Goal: Task Accomplishment & Management: Use online tool/utility

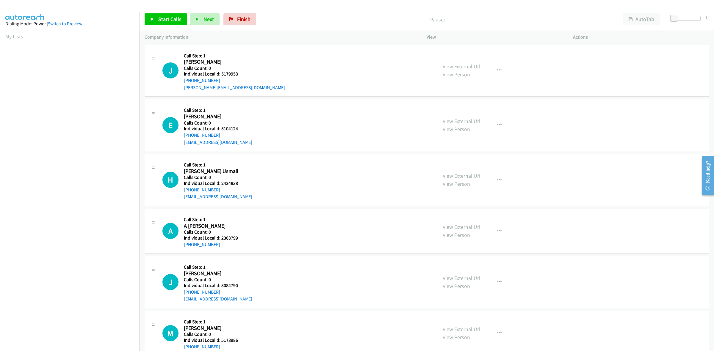
click at [17, 34] on link "My Lists" at bounding box center [14, 36] width 18 height 7
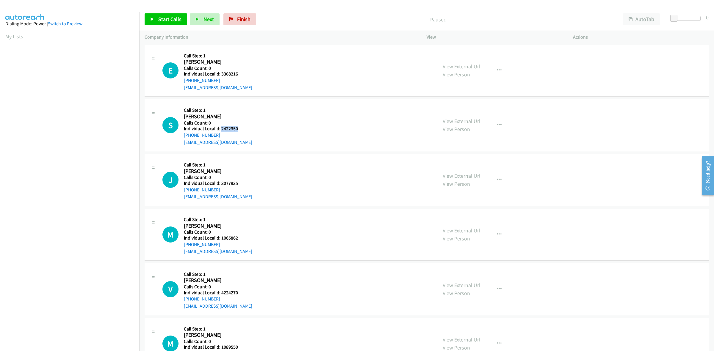
drag, startPoint x: 245, startPoint y: 131, endPoint x: 221, endPoint y: 127, distance: 24.1
click at [221, 127] on h5 "Individual Localid: 2422350" at bounding box center [218, 129] width 68 height 6
copy h5 "2422350"
drag, startPoint x: 277, startPoint y: 83, endPoint x: 264, endPoint y: 100, distance: 21.4
click at [278, 84] on div "E Callback Scheduled Call Step: 1 Edouard Thoumyre America/New_York Calls Count…" at bounding box center [297, 70] width 270 height 41
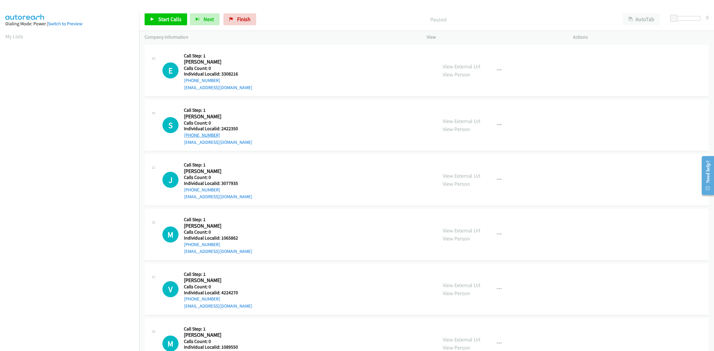
drag, startPoint x: 219, startPoint y: 134, endPoint x: 184, endPoint y: 135, distance: 35.4
click at [184, 135] on div "+1 717-989-4644" at bounding box center [218, 135] width 68 height 7
copy link "+1 717-989-4644"
drag, startPoint x: 245, startPoint y: 130, endPoint x: 220, endPoint y: 129, distance: 24.7
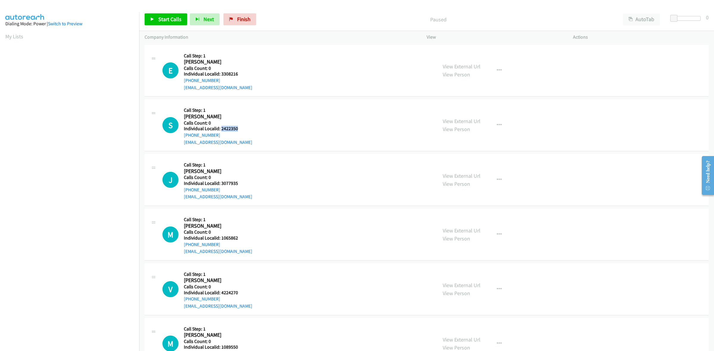
click at [220, 129] on h5 "Individual Localid: 2422350" at bounding box center [218, 129] width 68 height 6
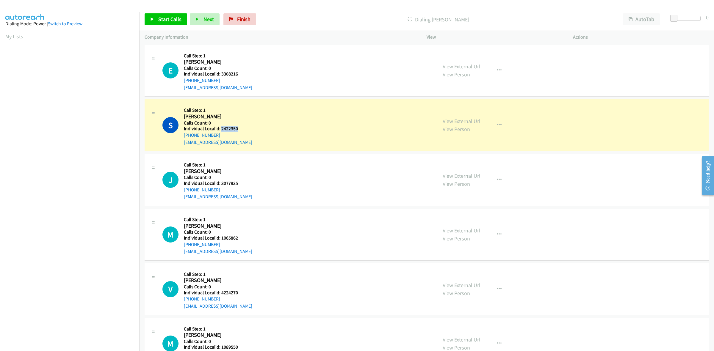
copy h5 "2422350"
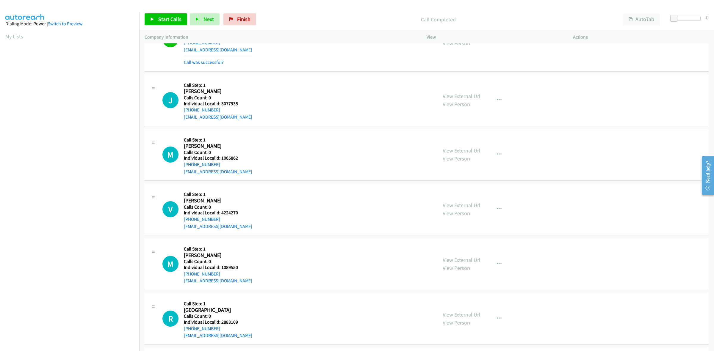
scroll to position [93, 0]
drag, startPoint x: 242, startPoint y: 102, endPoint x: 222, endPoint y: 105, distance: 20.5
click at [222, 105] on h5 "Individual Localid: 3077935" at bounding box center [218, 104] width 68 height 6
copy h5 "3077935"
click at [265, 85] on div "J Callback Scheduled Call Step: 1 James Knox America/New_York Calls Count: 0 In…" at bounding box center [297, 99] width 270 height 41
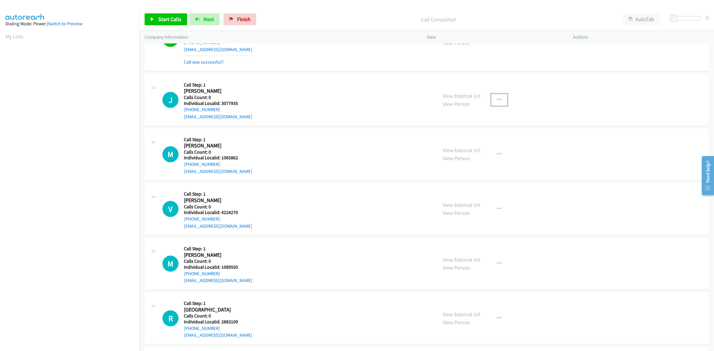
click at [500, 102] on button "button" at bounding box center [499, 100] width 16 height 12
click at [463, 137] on link "Skip Call" at bounding box center [467, 139] width 79 height 12
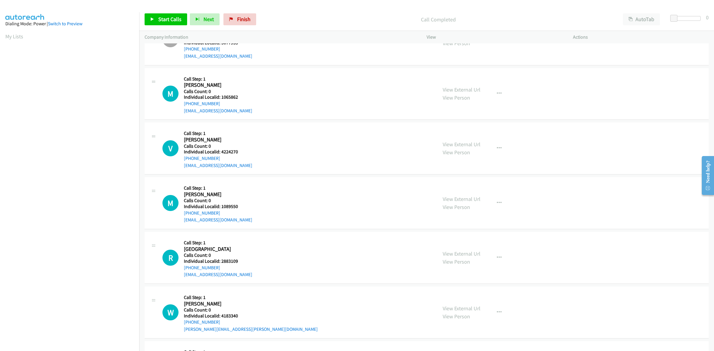
scroll to position [176, 0]
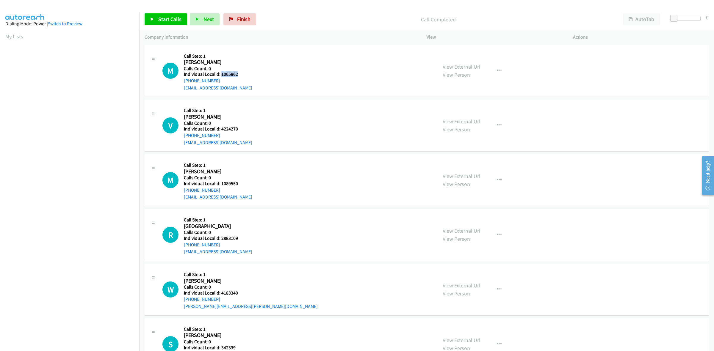
drag, startPoint x: 237, startPoint y: 73, endPoint x: 220, endPoint y: 72, distance: 17.3
click at [220, 72] on h5 "Individual Localid: 1065862" at bounding box center [218, 74] width 68 height 6
copy h5 "1065862"
click at [252, 62] on div "M Callback Scheduled Call Step: 1 Mark Fox America/New_York Calls Count: 0 Indi…" at bounding box center [297, 71] width 270 height 41
drag, startPoint x: 225, startPoint y: 79, endPoint x: 183, endPoint y: 80, distance: 41.7
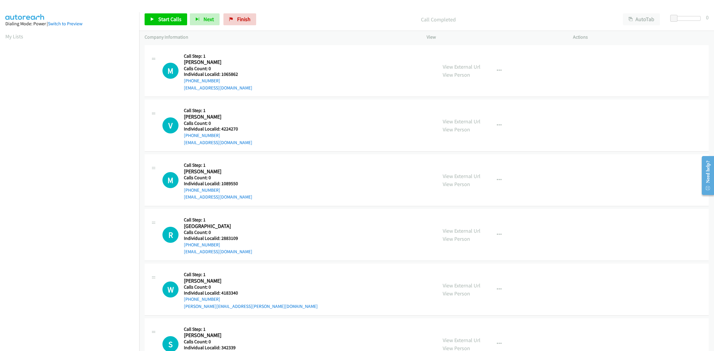
click at [183, 80] on div "M Callback Scheduled Call Step: 1 Mark Fox America/New_York Calls Count: 0 Indi…" at bounding box center [297, 71] width 270 height 41
copy link "+1 804-370-6927"
drag, startPoint x: 239, startPoint y: 73, endPoint x: 221, endPoint y: 75, distance: 17.9
click at [221, 75] on h5 "Individual Localid: 1065862" at bounding box center [218, 74] width 68 height 6
copy h5 "1065862"
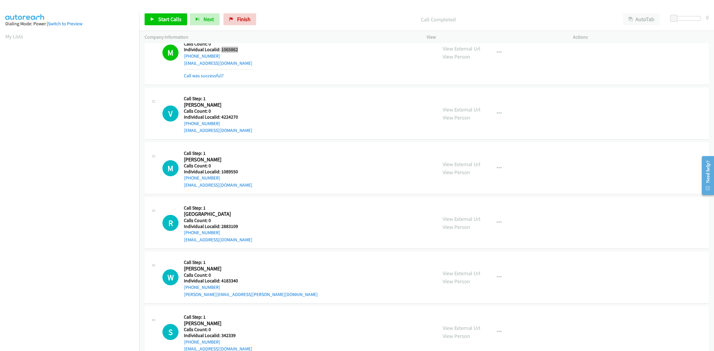
scroll to position [214, 0]
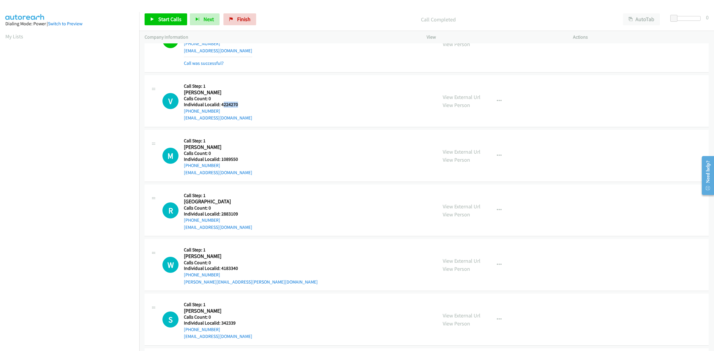
drag, startPoint x: 237, startPoint y: 104, endPoint x: 222, endPoint y: 104, distance: 15.2
click at [222, 104] on h5 "Individual Localid: 4224270" at bounding box center [218, 105] width 68 height 6
click at [249, 108] on div "+1 845-621-1512" at bounding box center [218, 111] width 68 height 7
drag, startPoint x: 236, startPoint y: 105, endPoint x: 222, endPoint y: 105, distance: 14.0
click at [222, 105] on h5 "Individual Localid: 4224270" at bounding box center [218, 105] width 68 height 6
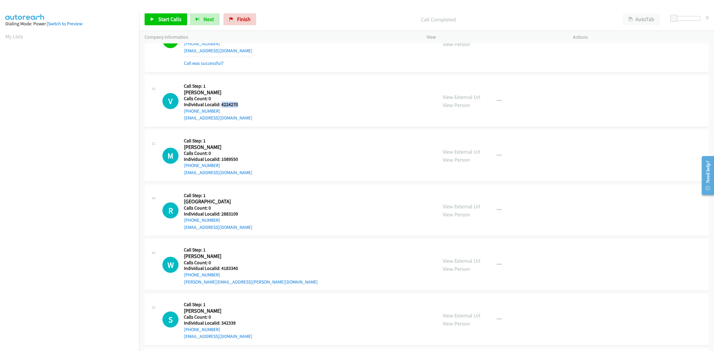
copy h5 "4224270"
click at [267, 89] on div "V Callback Scheduled Call Step: 1 Vincent Dellamura America/New_York Calls Coun…" at bounding box center [297, 101] width 270 height 41
drag, startPoint x: 218, startPoint y: 110, endPoint x: 181, endPoint y: 115, distance: 37.2
click at [181, 115] on div "V Callback Scheduled Call Step: 1 Vincent Dellamura America/New_York Calls Coun…" at bounding box center [297, 101] width 270 height 41
copy link "+1 845-621-1512"
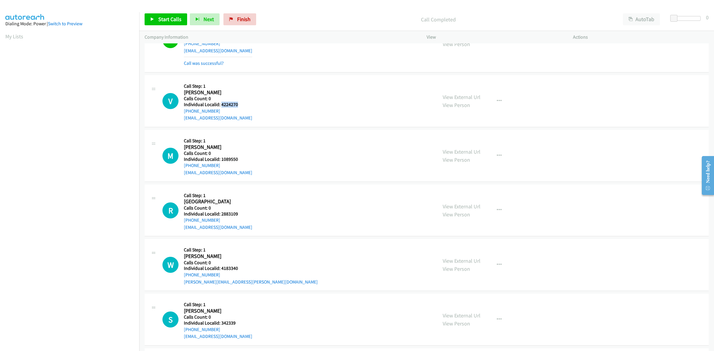
drag, startPoint x: 237, startPoint y: 104, endPoint x: 221, endPoint y: 106, distance: 16.8
click at [221, 106] on h5 "Individual Localid: 4224270" at bounding box center [218, 105] width 68 height 6
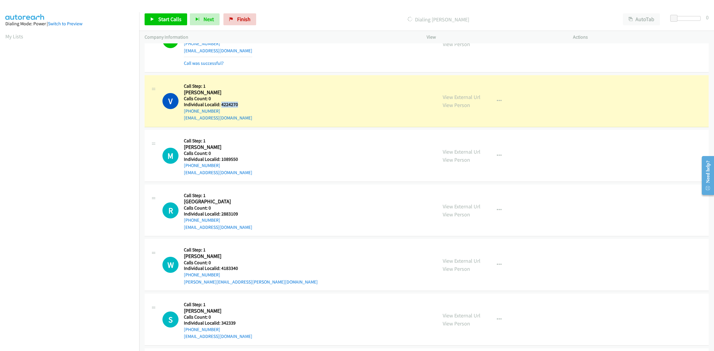
copy h5 "4224270"
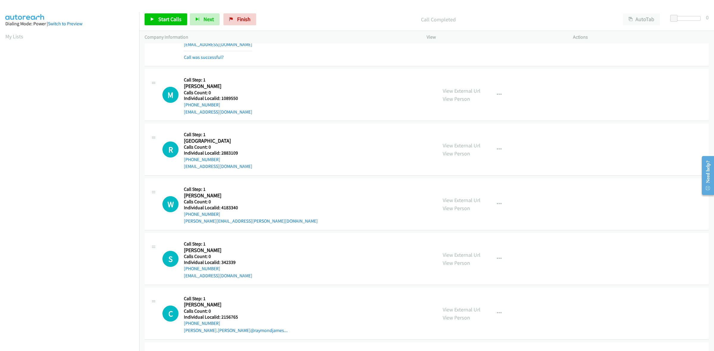
scroll to position [288, 0]
drag, startPoint x: 238, startPoint y: 97, endPoint x: 220, endPoint y: 98, distance: 18.2
click at [220, 98] on h5 "Individual Localid: 1089550" at bounding box center [218, 98] width 68 height 6
click at [497, 94] on icon "button" at bounding box center [499, 94] width 5 height 5
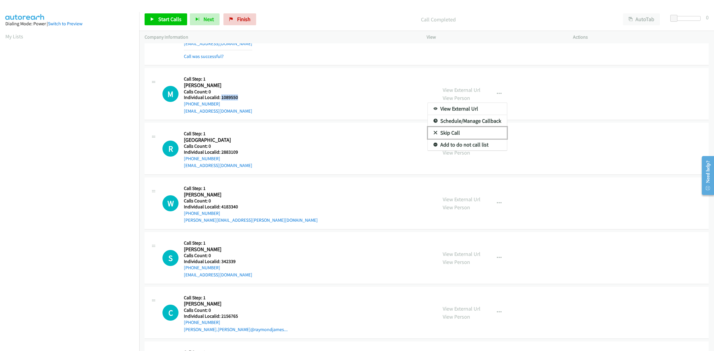
click at [476, 133] on link "Skip Call" at bounding box center [467, 133] width 79 height 12
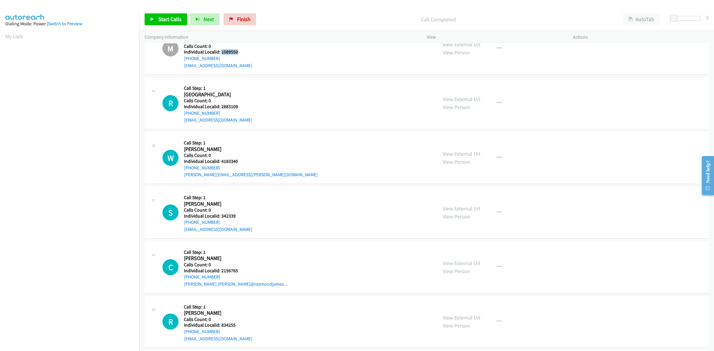
scroll to position [335, 0]
drag, startPoint x: 240, startPoint y: 106, endPoint x: 220, endPoint y: 106, distance: 19.6
click at [220, 106] on h5 "Individual Localid: 2883109" at bounding box center [218, 106] width 68 height 6
drag, startPoint x: 231, startPoint y: 95, endPoint x: 224, endPoint y: 110, distance: 15.7
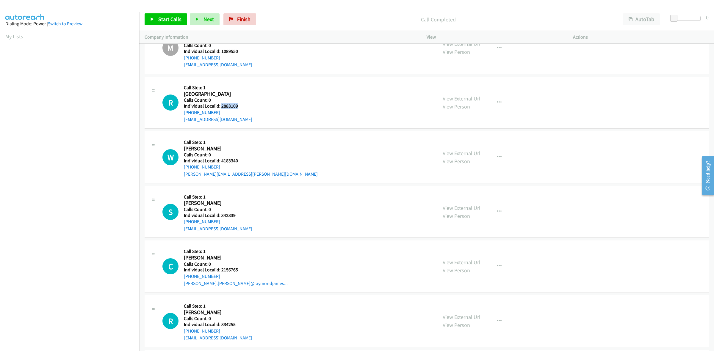
click at [231, 95] on h2 "Rivers Grove" at bounding box center [218, 94] width 68 height 7
drag, startPoint x: 219, startPoint y: 111, endPoint x: 180, endPoint y: 115, distance: 38.9
click at [180, 115] on div "R Callback Scheduled Call Step: 1 Rivers Grove America/New_York Calls Count: 0 …" at bounding box center [297, 102] width 270 height 41
drag, startPoint x: 239, startPoint y: 107, endPoint x: 220, endPoint y: 107, distance: 18.8
click at [220, 107] on h5 "Individual Localid: 2883109" at bounding box center [218, 106] width 68 height 6
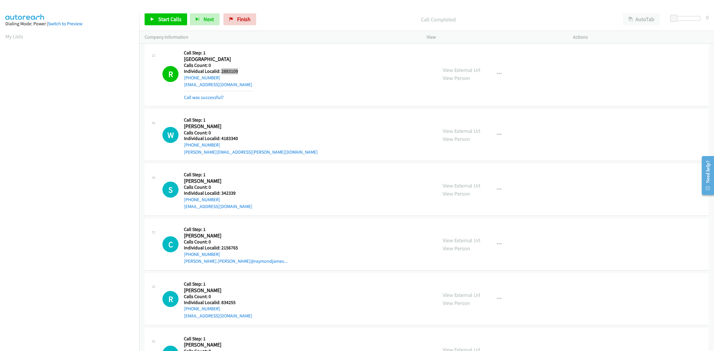
scroll to position [390, 0]
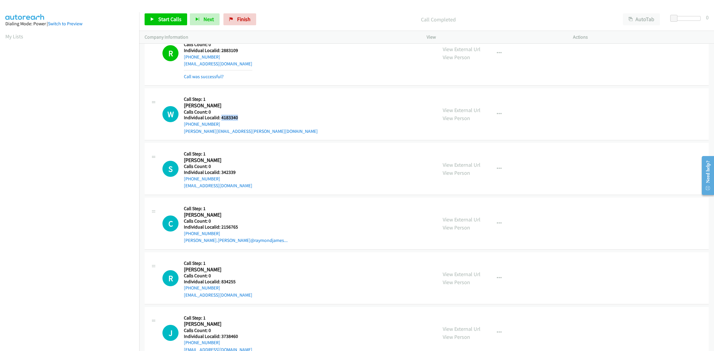
drag, startPoint x: 243, startPoint y: 118, endPoint x: 221, endPoint y: 120, distance: 22.4
click at [221, 120] on h5 "Individual Localid: 4183340" at bounding box center [251, 118] width 134 height 6
click at [309, 114] on div "W Callback Scheduled Call Step: 1 Wilmer Caballero America/New_York Calls Count…" at bounding box center [297, 114] width 270 height 41
drag, startPoint x: 219, startPoint y: 123, endPoint x: 182, endPoint y: 128, distance: 37.5
click at [182, 128] on div "W Callback Scheduled Call Step: 1 Wilmer Caballero America/New_York Calls Count…" at bounding box center [297, 114] width 270 height 41
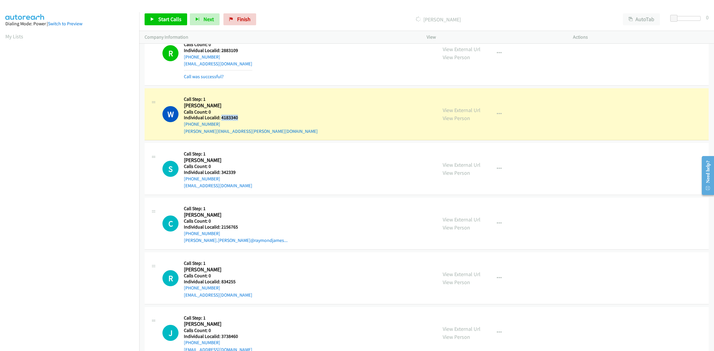
drag, startPoint x: 242, startPoint y: 115, endPoint x: 222, endPoint y: 118, distance: 20.0
click at [222, 118] on h5 "Individual Localid: 4183340" at bounding box center [251, 118] width 134 height 6
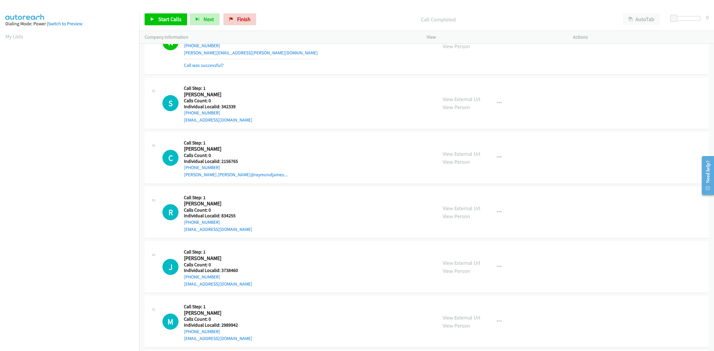
scroll to position [474, 0]
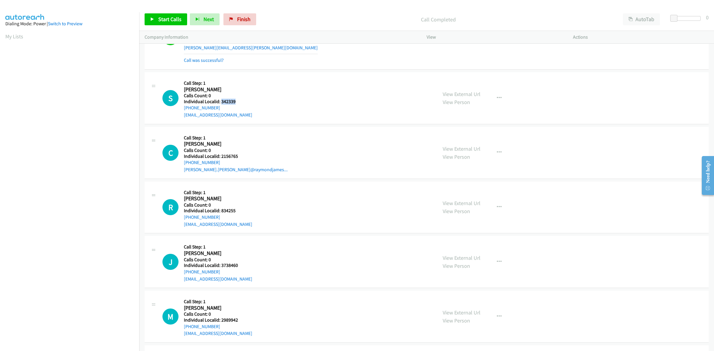
drag, startPoint x: 239, startPoint y: 102, endPoint x: 221, endPoint y: 102, distance: 17.9
click at [221, 102] on h5 "Individual Localid: 342339" at bounding box center [218, 102] width 68 height 6
click at [288, 88] on div "S Callback Scheduled Call Step: 1 Stephen Durham America/New_York Calls Count: …" at bounding box center [297, 98] width 270 height 41
drag, startPoint x: 222, startPoint y: 108, endPoint x: 180, endPoint y: 112, distance: 42.1
click at [180, 112] on div "S Callback Scheduled Call Step: 1 Stephen Durham America/New_York Calls Count: …" at bounding box center [297, 98] width 270 height 41
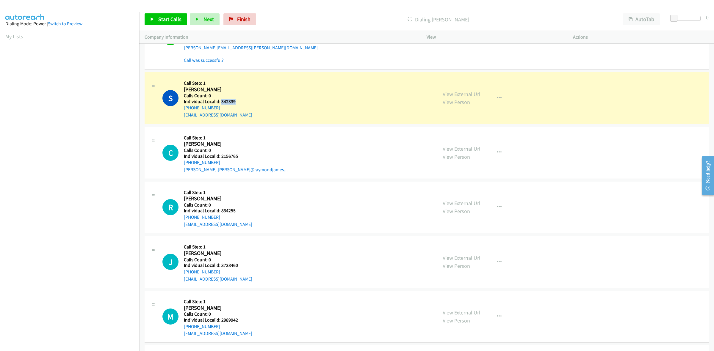
drag, startPoint x: 237, startPoint y: 101, endPoint x: 221, endPoint y: 102, distance: 16.1
click at [221, 102] on h5 "Individual Localid: 342339" at bounding box center [218, 102] width 68 height 6
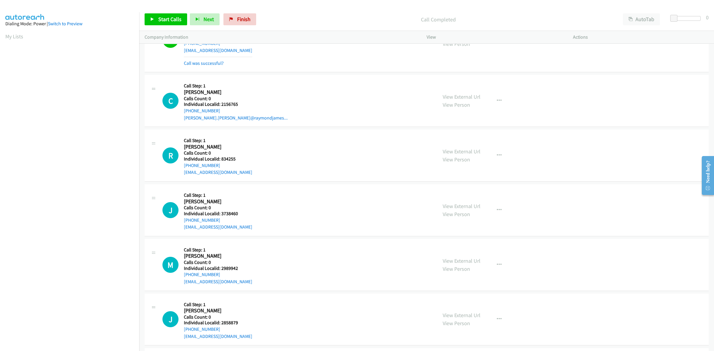
scroll to position [539, 0]
drag, startPoint x: 236, startPoint y: 103, endPoint x: 220, endPoint y: 102, distance: 15.5
click at [220, 102] on h5 "Individual Localid: 2156765" at bounding box center [236, 104] width 104 height 6
click at [322, 127] on td "C Callback Scheduled Call Step: 1 Chuck Bosworth America/New_York Calls Count: …" at bounding box center [426, 100] width 575 height 55
click at [21, 39] on link "My Lists" at bounding box center [14, 36] width 18 height 7
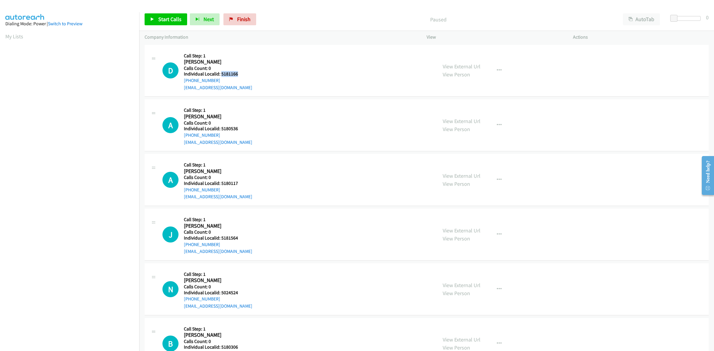
drag, startPoint x: 237, startPoint y: 73, endPoint x: 220, endPoint y: 73, distance: 16.4
click at [220, 73] on h5 "Individual Localid: 5181166" at bounding box center [218, 74] width 68 height 6
copy h5 "5181166"
click at [321, 81] on div "D Callback Scheduled Call Step: 1 Dakota Goguen America/New_York Calls Count: 0…" at bounding box center [297, 70] width 270 height 41
drag, startPoint x: 264, startPoint y: 73, endPoint x: 347, endPoint y: 80, distance: 83.6
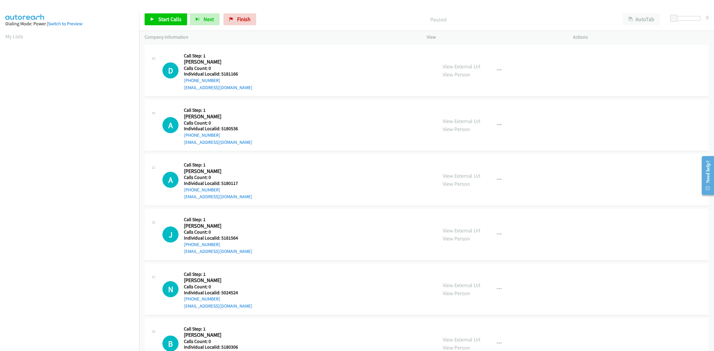
click at [264, 73] on div "D Callback Scheduled Call Step: 1 Dakota Goguen America/New_York Calls Count: 0…" at bounding box center [297, 70] width 270 height 41
click at [294, 71] on div "D Callback Scheduled Call Step: 1 Dakota Goguen America/New_York Calls Count: 0…" at bounding box center [297, 70] width 270 height 41
click at [131, 45] on aside "Dialing Mode: Power | Switch to Preview My Lists" at bounding box center [69, 176] width 139 height 329
click at [301, 60] on div "D Callback Scheduled Call Step: 1 Dakota Goguen America/New_York Calls Count: 0…" at bounding box center [297, 70] width 270 height 41
drag, startPoint x: 228, startPoint y: 79, endPoint x: 180, endPoint y: 81, distance: 47.9
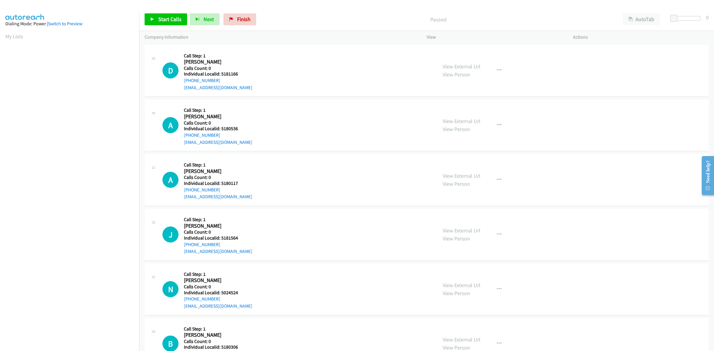
click at [180, 81] on div "D Callback Scheduled Call Step: 1 Dakota Goguen America/New_York Calls Count: 0…" at bounding box center [297, 70] width 270 height 41
click at [277, 62] on div "D Callback Scheduled Call Step: 1 Dakota Goguen America/New_York Calls Count: 0…" at bounding box center [297, 70] width 270 height 41
drag, startPoint x: 203, startPoint y: 80, endPoint x: 182, endPoint y: 81, distance: 21.2
click at [182, 81] on div "D Callback Scheduled Call Step: 1 Dakota Goguen America/New_York Calls Count: 0…" at bounding box center [297, 70] width 270 height 41
copy link "+1 603-998-7824"
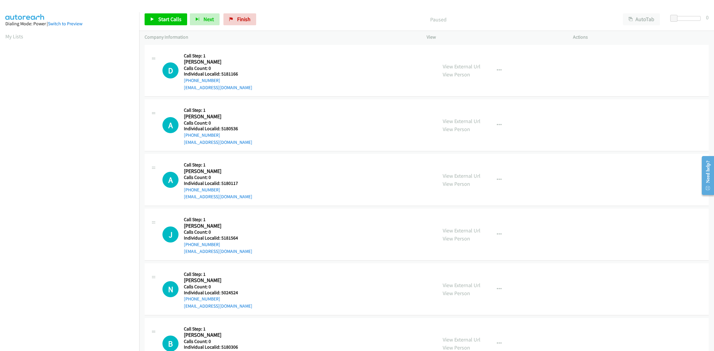
scroll to position [0, 1]
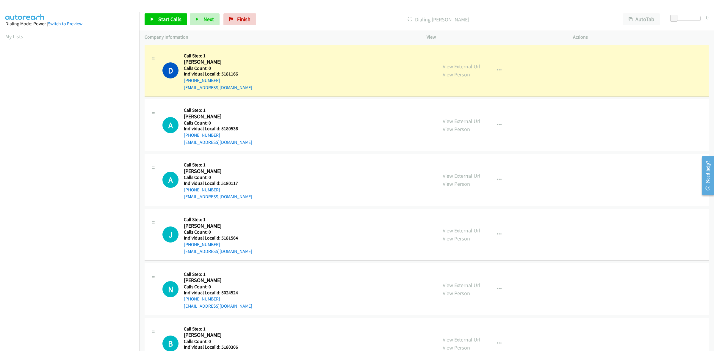
drag, startPoint x: 240, startPoint y: 71, endPoint x: 250, endPoint y: 76, distance: 11.3
click at [250, 76] on h5 "Individual Localid: 5181166" at bounding box center [218, 74] width 68 height 6
drag, startPoint x: 239, startPoint y: 72, endPoint x: 220, endPoint y: 73, distance: 18.5
click at [220, 73] on h5 "Individual Localid: 5181166" at bounding box center [218, 74] width 68 height 6
copy h5 "5181166"
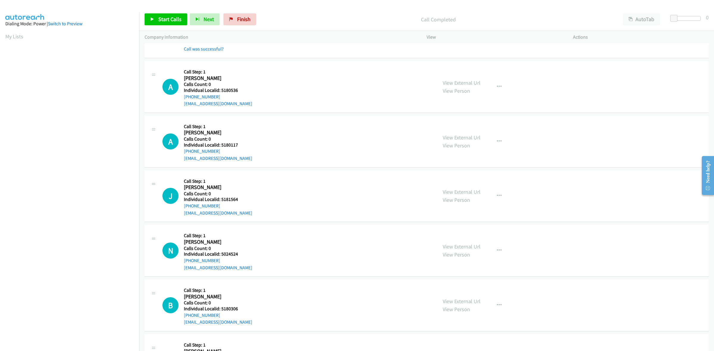
scroll to position [65, 0]
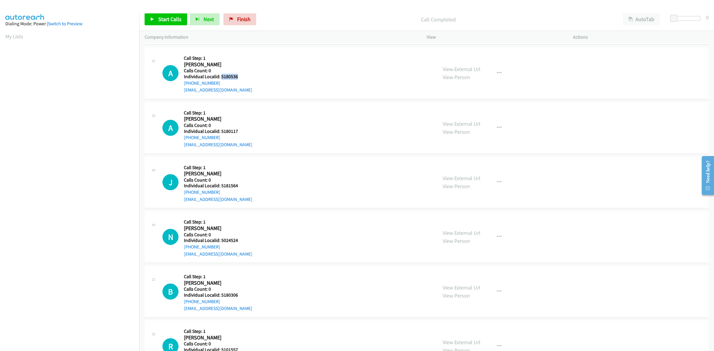
drag, startPoint x: 243, startPoint y: 75, endPoint x: 220, endPoint y: 77, distance: 22.1
click at [220, 77] on h5 "Individual Localid: 5180536" at bounding box center [218, 77] width 68 height 6
copy h5 "5180536"
click at [295, 70] on div "A Callback Scheduled Call Step: 1 Aj Parrish America/New_York Calls Count: 0 In…" at bounding box center [297, 73] width 270 height 41
drag, startPoint x: 222, startPoint y: 82, endPoint x: 180, endPoint y: 85, distance: 41.7
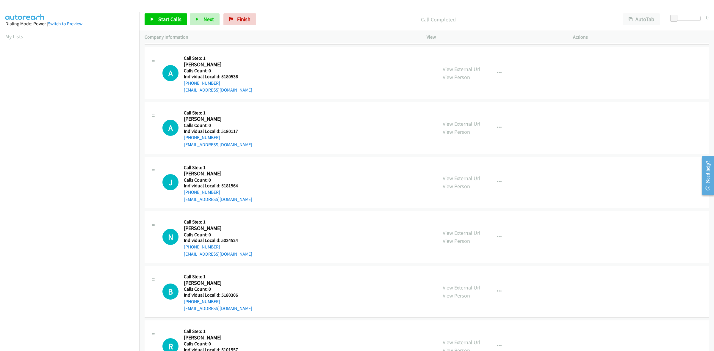
click at [180, 85] on div "A Callback Scheduled Call Step: 1 Aj Parrish America/New_York Calls Count: 0 In…" at bounding box center [297, 73] width 270 height 41
copy link "+1 904-629-0343"
drag, startPoint x: 237, startPoint y: 76, endPoint x: 220, endPoint y: 78, distance: 17.9
click at [220, 78] on h5 "Individual Localid: 5180536" at bounding box center [218, 77] width 68 height 6
copy h5 "5180536"
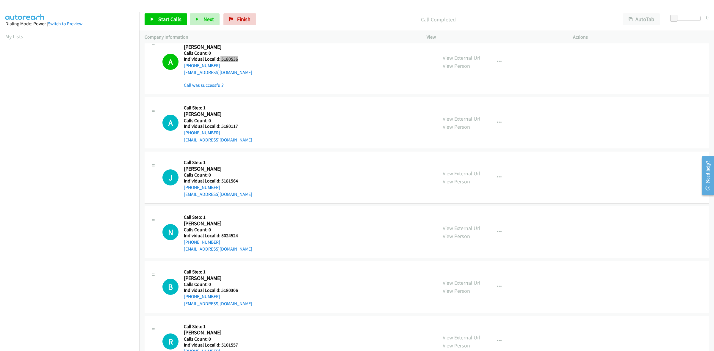
scroll to position [84, 0]
drag, startPoint x: 239, startPoint y: 124, endPoint x: 220, endPoint y: 126, distance: 18.5
click at [220, 126] on h5 "Individual Localid: 5180117" at bounding box center [218, 125] width 68 height 6
copy h5 "5180117"
click at [258, 121] on div "A Callback Scheduled Call Step: 1 Amber Strother America/New_York Calls Count: …" at bounding box center [297, 121] width 270 height 41
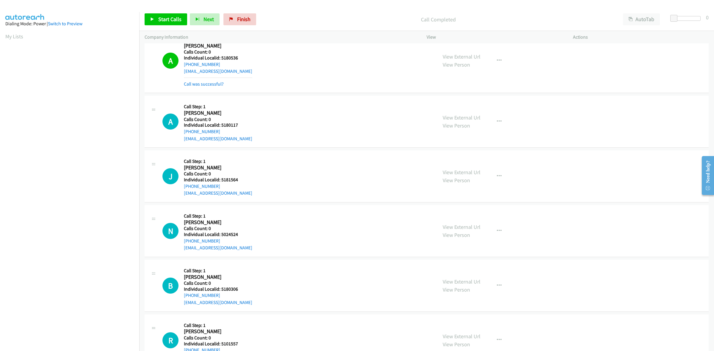
drag, startPoint x: 222, startPoint y: 132, endPoint x: 181, endPoint y: 135, distance: 40.9
click at [181, 135] on div "A Callback Scheduled Call Step: 1 Amber Strother America/New_York Calls Count: …" at bounding box center [297, 121] width 270 height 41
copy link "+1 828-407-6331"
drag, startPoint x: 239, startPoint y: 124, endPoint x: 235, endPoint y: 124, distance: 3.6
click at [235, 124] on h5 "Individual Localid: 5180117" at bounding box center [218, 125] width 68 height 6
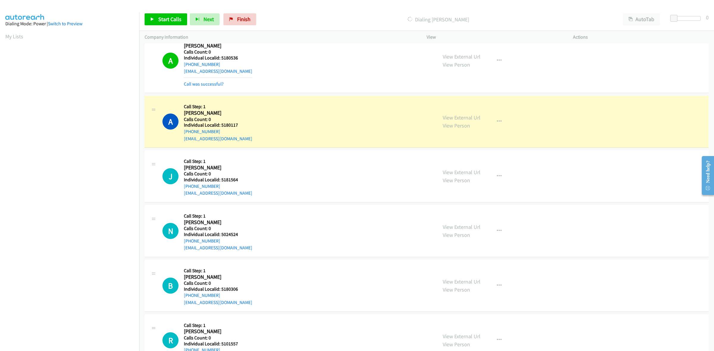
click at [293, 106] on div "A Callback Scheduled Call Step: 1 Amber Strother America/New_York Calls Count: …" at bounding box center [297, 121] width 270 height 41
drag, startPoint x: 243, startPoint y: 125, endPoint x: 222, endPoint y: 127, distance: 21.2
click at [222, 127] on h5 "Individual Localid: 5180117" at bounding box center [218, 125] width 68 height 6
copy h5 "5180117"
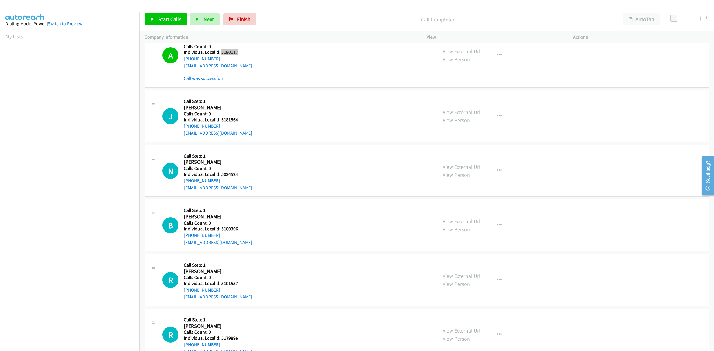
scroll to position [167, 0]
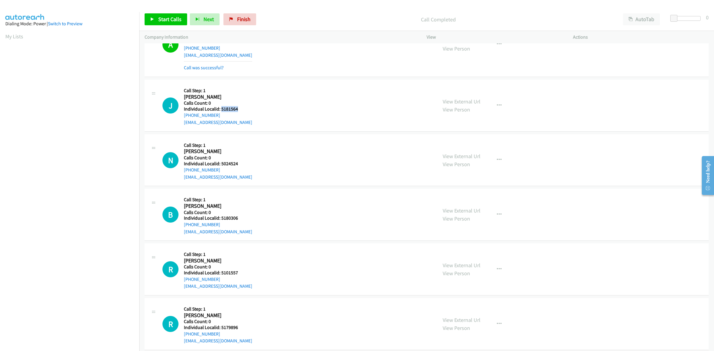
drag, startPoint x: 243, startPoint y: 110, endPoint x: 221, endPoint y: 110, distance: 21.7
click at [221, 110] on h5 "Individual Localid: 5181564" at bounding box center [218, 109] width 68 height 6
copy h5 "5181564"
click at [258, 91] on div "J Callback Scheduled Call Step: 1 Jessey Boettcher America/New_York Calls Count…" at bounding box center [297, 105] width 270 height 41
click at [238, 90] on h5 "Call Step: 1" at bounding box center [218, 91] width 68 height 6
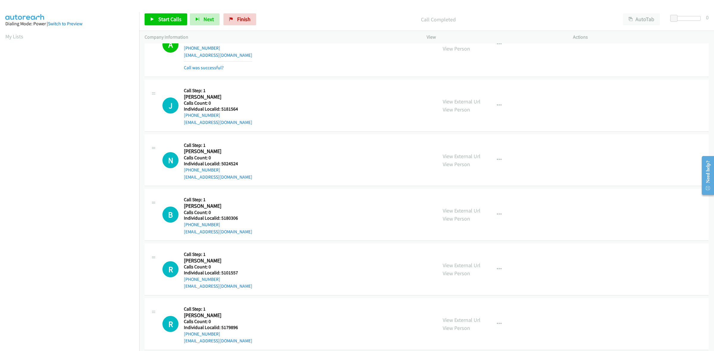
drag, startPoint x: 220, startPoint y: 113, endPoint x: 182, endPoint y: 115, distance: 38.5
click at [182, 115] on div "J Callback Scheduled Call Step: 1 Jessey Boettcher America/New_York Calls Count…" at bounding box center [297, 105] width 270 height 41
drag, startPoint x: 241, startPoint y: 106, endPoint x: 221, endPoint y: 109, distance: 20.7
click at [221, 109] on h5 "Individual Localid: 5181564" at bounding box center [218, 109] width 68 height 6
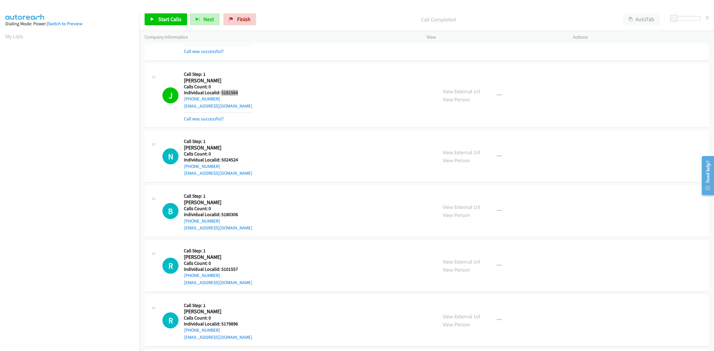
scroll to position [232, 0]
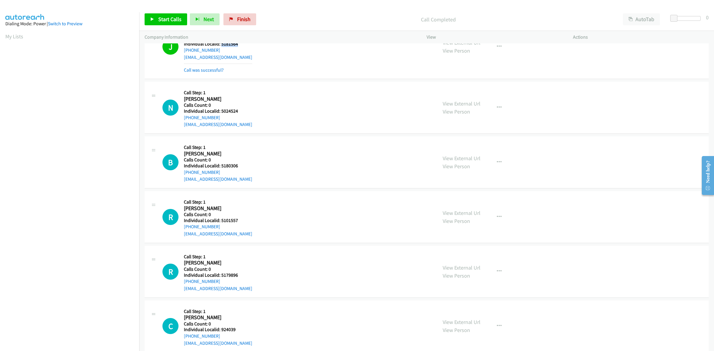
drag, startPoint x: 246, startPoint y: 114, endPoint x: 223, endPoint y: 111, distance: 24.0
click at [223, 111] on div "Callback Scheduled Call Step: 1 Nathan Byers America/New_York Calls Count: 0 In…" at bounding box center [218, 107] width 68 height 41
click at [271, 106] on div "N Callback Scheduled Call Step: 1 Nathan Byers America/New_York Calls Count: 0 …" at bounding box center [297, 107] width 270 height 41
drag, startPoint x: 243, startPoint y: 109, endPoint x: 222, endPoint y: 111, distance: 21.6
click at [222, 111] on h5 "Individual Localid: 5024524" at bounding box center [218, 111] width 68 height 6
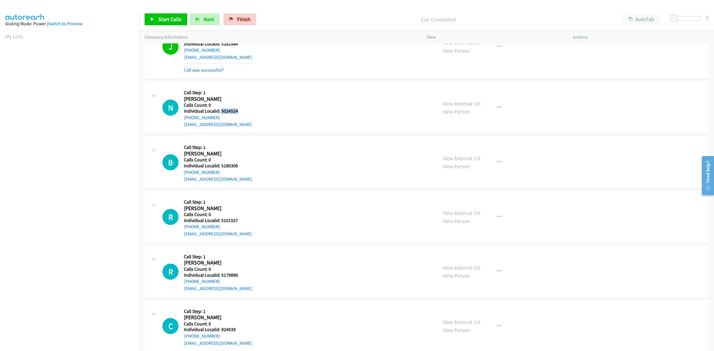
click at [264, 95] on div "N Callback Scheduled Call Step: 1 Nathan Byers America/New_York Calls Count: 0 …" at bounding box center [297, 107] width 270 height 41
drag, startPoint x: 224, startPoint y: 118, endPoint x: 182, endPoint y: 121, distance: 42.3
click at [182, 121] on div "N Callback Scheduled Call Step: 1 Nathan Byers America/New_York Calls Count: 0 …" at bounding box center [297, 107] width 270 height 41
drag, startPoint x: 240, startPoint y: 108, endPoint x: 229, endPoint y: 110, distance: 10.4
click at [226, 111] on div "Callback Scheduled Call Step: 1 Nathan Byers America/New_York Calls Count: 0 In…" at bounding box center [218, 107] width 68 height 41
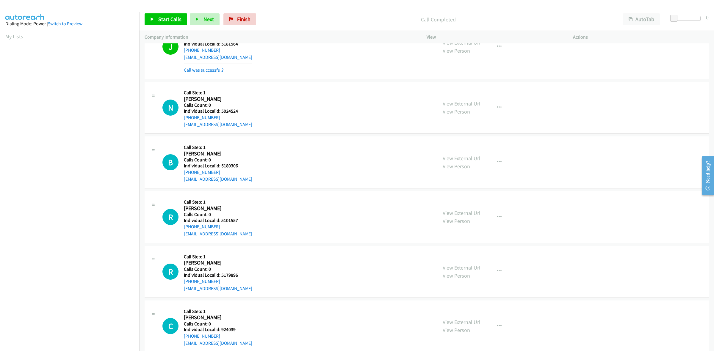
click at [240, 110] on h5 "Individual Localid: 5024524" at bounding box center [218, 111] width 68 height 6
drag, startPoint x: 240, startPoint y: 111, endPoint x: 221, endPoint y: 112, distance: 19.1
click at [221, 112] on h5 "Individual Localid: 5024524" at bounding box center [218, 111] width 68 height 6
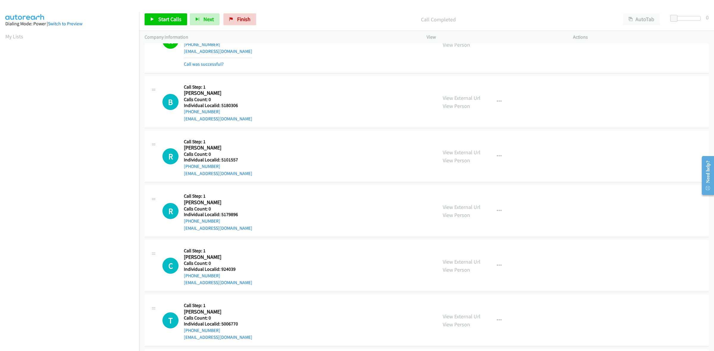
scroll to position [307, 0]
drag, startPoint x: 239, startPoint y: 104, endPoint x: 220, endPoint y: 104, distance: 18.5
click at [220, 104] on h5 "Individual Localid: 5180306" at bounding box center [218, 104] width 68 height 6
drag, startPoint x: 273, startPoint y: 87, endPoint x: 179, endPoint y: 113, distance: 97.7
click at [272, 87] on div "B Callback Scheduled Call Step: 1 Brandon Gowe America/New_York Calls Count: 0 …" at bounding box center [297, 100] width 270 height 41
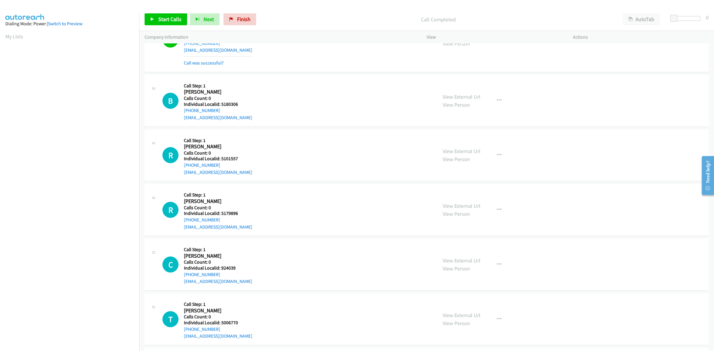
drag, startPoint x: 223, startPoint y: 110, endPoint x: 180, endPoint y: 113, distance: 43.3
click at [180, 113] on div "B Callback Scheduled Call Step: 1 Brandon Gowe America/New_York Calls Count: 0 …" at bounding box center [297, 100] width 270 height 41
drag, startPoint x: 241, startPoint y: 107, endPoint x: 221, endPoint y: 105, distance: 20.3
click at [221, 105] on h5 "Individual Localid: 5180306" at bounding box center [218, 104] width 68 height 6
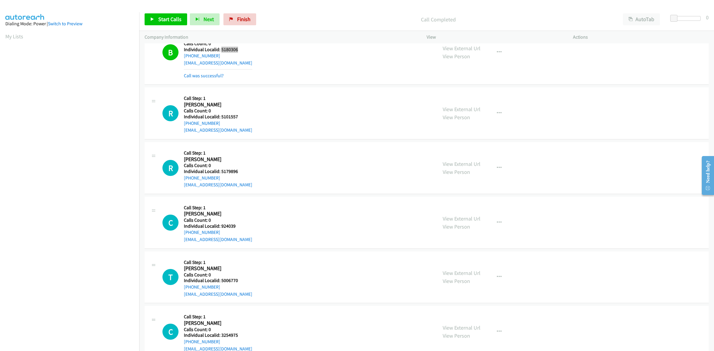
scroll to position [372, 0]
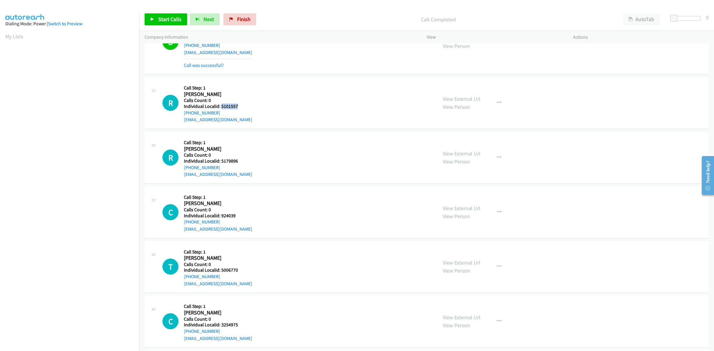
drag, startPoint x: 237, startPoint y: 107, endPoint x: 221, endPoint y: 107, distance: 16.4
click at [221, 107] on h5 "Individual Localid: 5101557" at bounding box center [218, 107] width 68 height 6
click at [229, 86] on h5 "Call Step: 1" at bounding box center [218, 88] width 68 height 6
drag, startPoint x: 219, startPoint y: 114, endPoint x: 182, endPoint y: 115, distance: 37.8
click at [182, 115] on div "R Callback Scheduled Call Step: 1 Robert Spoor America/New_York Calls Count: 0 …" at bounding box center [297, 102] width 270 height 41
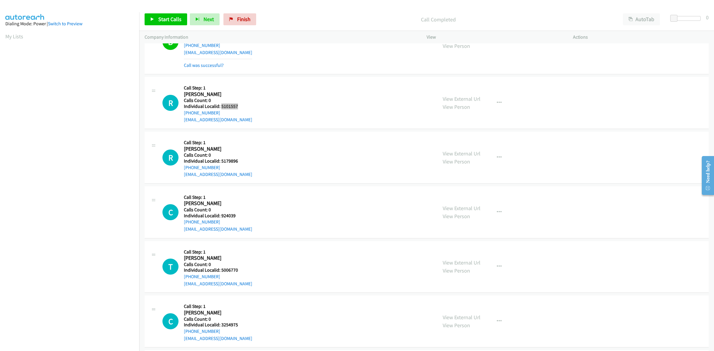
drag, startPoint x: 237, startPoint y: 106, endPoint x: 220, endPoint y: 108, distance: 17.3
click at [220, 108] on h5 "Individual Localid: 5101557" at bounding box center [218, 107] width 68 height 6
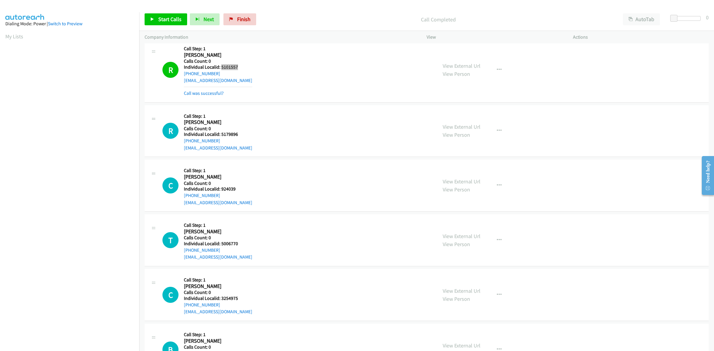
scroll to position [418, 0]
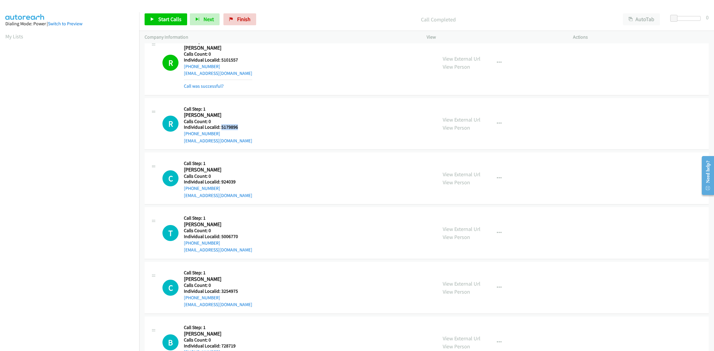
drag, startPoint x: 241, startPoint y: 130, endPoint x: 222, endPoint y: 127, distance: 19.9
click at [222, 127] on h5 "Individual Localid: 5179896" at bounding box center [218, 127] width 68 height 6
click at [269, 113] on div "R Callback Scheduled Call Step: 1 Rodney Strobel America/New_York Calls Count: …" at bounding box center [297, 124] width 270 height 41
drag, startPoint x: 221, startPoint y: 133, endPoint x: 183, endPoint y: 134, distance: 37.8
click at [183, 134] on div "R Callback Scheduled Call Step: 1 Rodney Strobel America/New_York Calls Count: …" at bounding box center [297, 124] width 270 height 41
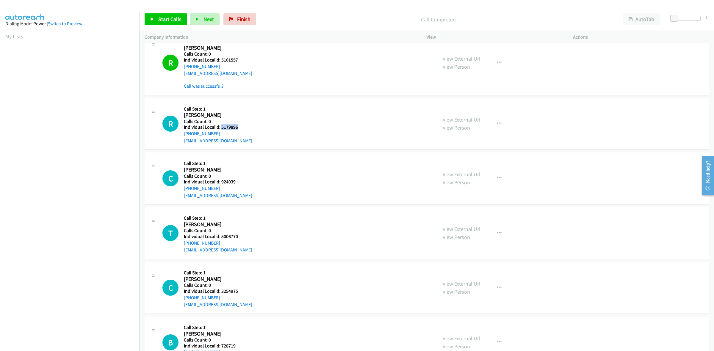
drag, startPoint x: 242, startPoint y: 127, endPoint x: 221, endPoint y: 128, distance: 20.9
click at [221, 128] on h5 "Individual Localid: 5179896" at bounding box center [218, 127] width 68 height 6
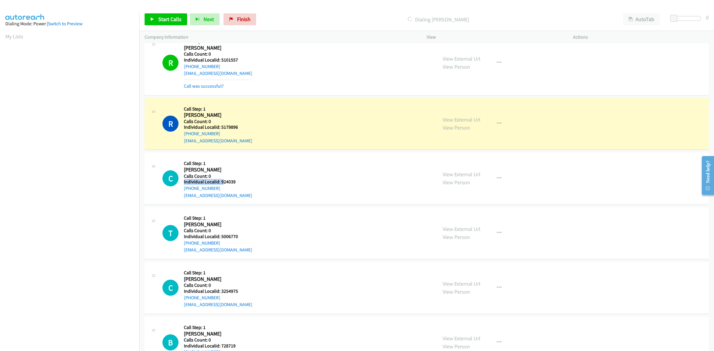
drag, startPoint x: 238, startPoint y: 179, endPoint x: 232, endPoint y: 181, distance: 6.5
click at [224, 182] on div "Callback Scheduled Call Step: 1 Christopher Economou America/New_York Calls Cou…" at bounding box center [218, 178] width 68 height 41
click at [236, 181] on h5 "Individual Localid: 924039" at bounding box center [218, 182] width 68 height 6
drag, startPoint x: 236, startPoint y: 181, endPoint x: 221, endPoint y: 184, distance: 14.8
click at [221, 184] on h5 "Individual Localid: 924039" at bounding box center [218, 182] width 68 height 6
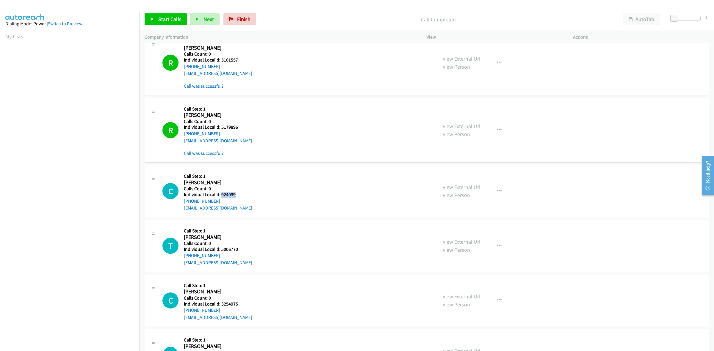
drag, startPoint x: 220, startPoint y: 200, endPoint x: 182, endPoint y: 201, distance: 38.4
click at [182, 201] on div "C Callback Scheduled Call Step: 1 Christopher Economou America/New_York Calls C…" at bounding box center [297, 191] width 270 height 41
drag, startPoint x: 240, startPoint y: 192, endPoint x: 220, endPoint y: 195, distance: 19.9
click at [220, 195] on h5 "Individual Localid: 924039" at bounding box center [218, 195] width 68 height 6
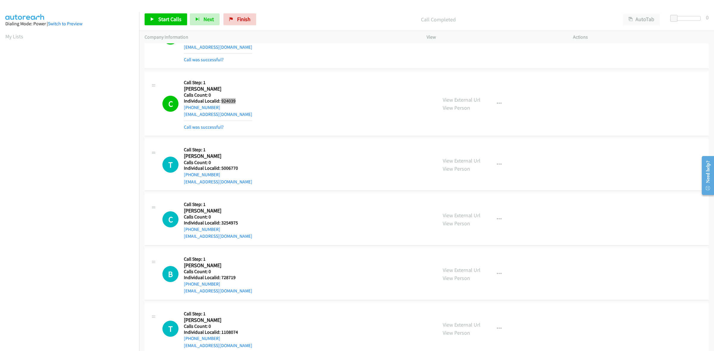
scroll to position [530, 0]
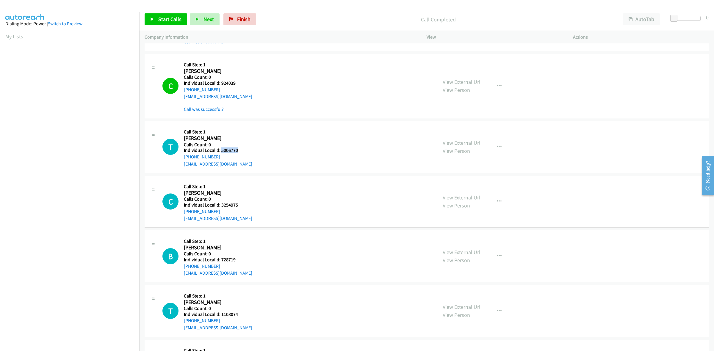
drag, startPoint x: 237, startPoint y: 150, endPoint x: 221, endPoint y: 152, distance: 16.5
click at [221, 152] on h5 "Individual Localid: 5006770" at bounding box center [218, 151] width 68 height 6
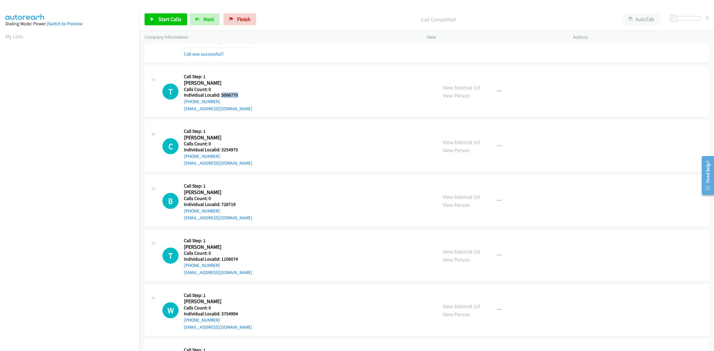
scroll to position [586, 0]
click at [266, 124] on div "C Callback Scheduled Call Step: 1 Colton Jenkins America/New_York Calls Count: …" at bounding box center [427, 146] width 564 height 52
drag, startPoint x: 220, startPoint y: 99, endPoint x: 183, endPoint y: 103, distance: 37.7
click at [183, 103] on div "T Callback Scheduled Call Step: 1 Teri Lynn America/New_York Calls Count: 0 Ind…" at bounding box center [297, 91] width 270 height 41
drag, startPoint x: 240, startPoint y: 94, endPoint x: 221, endPoint y: 96, distance: 19.1
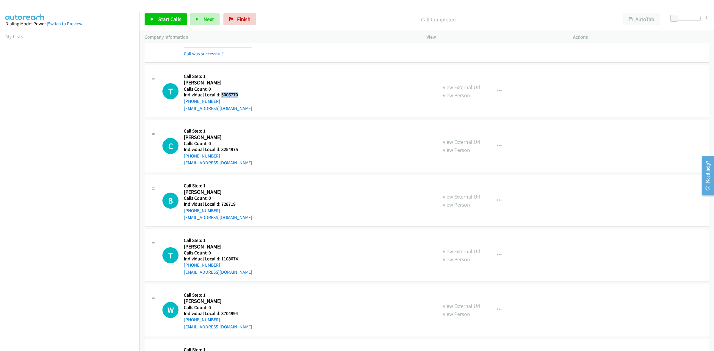
click at [221, 96] on h5 "Individual Localid: 5006770" at bounding box center [218, 95] width 68 height 6
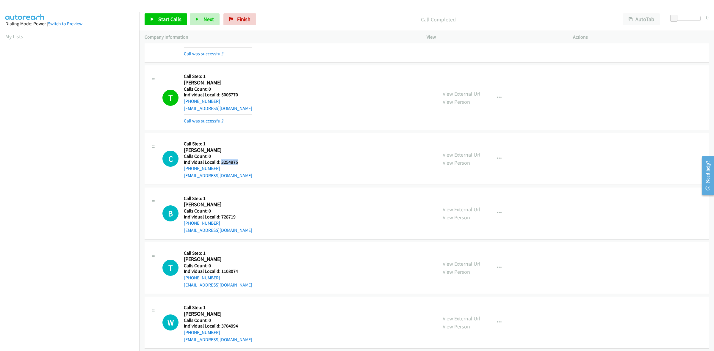
drag, startPoint x: 239, startPoint y: 163, endPoint x: 221, endPoint y: 163, distance: 17.9
click at [221, 163] on h5 "Individual Localid: 3254975" at bounding box center [218, 162] width 68 height 6
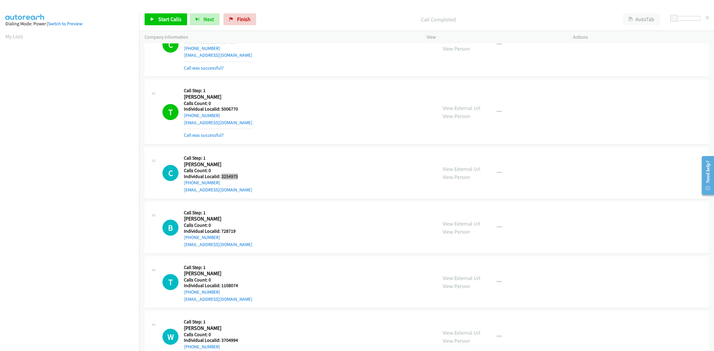
scroll to position [567, 0]
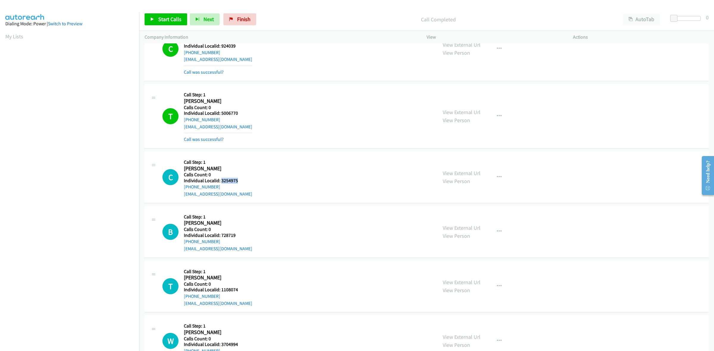
drag, startPoint x: 237, startPoint y: 118, endPoint x: 221, endPoint y: 115, distance: 16.3
click at [221, 115] on div "Callback Scheduled Call Step: 1 Teri Lynn America/New_York Calls Count: 0 Indiv…" at bounding box center [218, 116] width 68 height 54
click at [255, 106] on div "T Callback Scheduled Call Step: 1 Teri Lynn America/New_York Calls Count: 0 Ind…" at bounding box center [297, 116] width 270 height 54
drag, startPoint x: 240, startPoint y: 115, endPoint x: 220, endPoint y: 115, distance: 19.9
click at [220, 115] on h5 "Individual Localid: 5006770" at bounding box center [218, 113] width 68 height 6
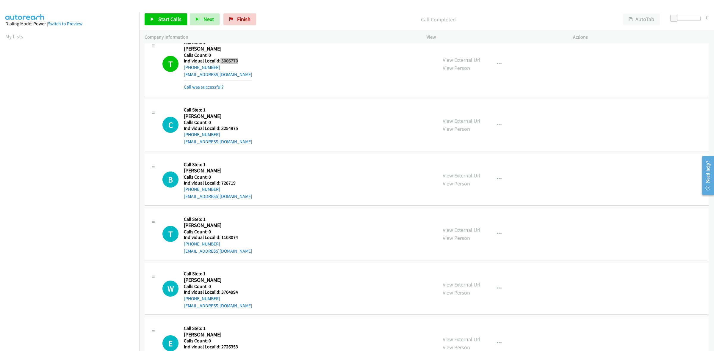
scroll to position [642, 0]
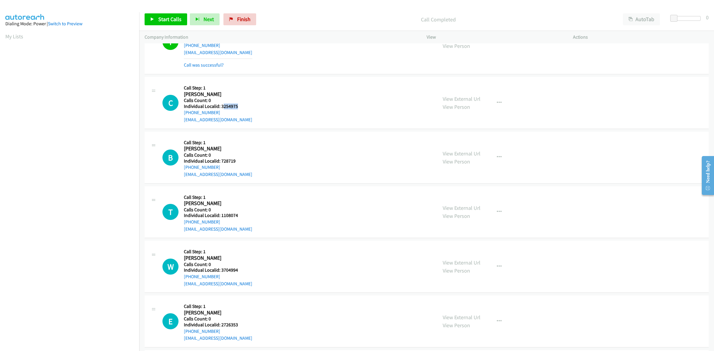
drag, startPoint x: 245, startPoint y: 107, endPoint x: 222, endPoint y: 107, distance: 22.6
click at [222, 107] on h5 "Individual Localid: 3254975" at bounding box center [218, 107] width 68 height 6
click at [239, 105] on h5 "Individual Localid: 3254975" at bounding box center [218, 107] width 68 height 6
drag, startPoint x: 243, startPoint y: 106, endPoint x: 222, endPoint y: 107, distance: 20.9
click at [222, 107] on h5 "Individual Localid: 3254975" at bounding box center [218, 107] width 68 height 6
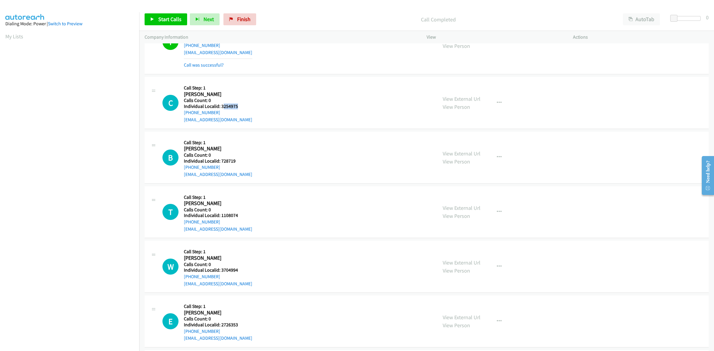
click at [236, 104] on h5 "Individual Localid: 3254975" at bounding box center [218, 107] width 68 height 6
drag, startPoint x: 240, startPoint y: 105, endPoint x: 221, endPoint y: 105, distance: 19.0
click at [221, 105] on h5 "Individual Localid: 3254975" at bounding box center [218, 107] width 68 height 6
click at [264, 90] on div "C Callback Scheduled Call Step: 1 Colton Jenkins America/New_York Calls Count: …" at bounding box center [297, 102] width 270 height 41
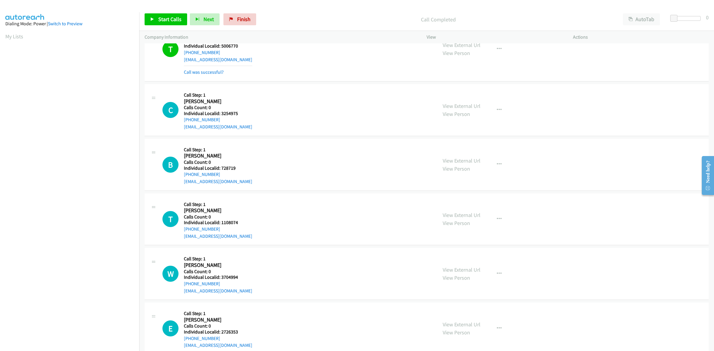
scroll to position [632, 0]
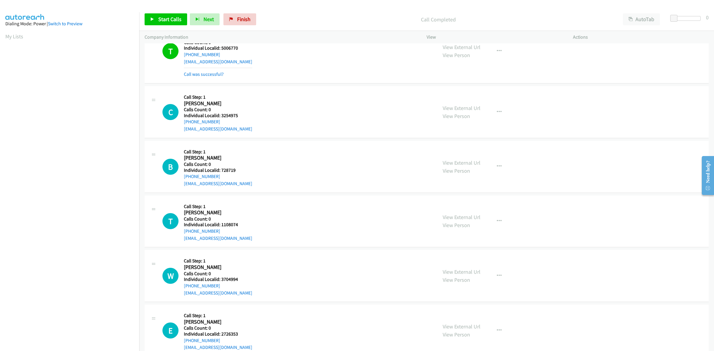
click at [295, 109] on div "C Callback Scheduled Call Step: 1 Colton Jenkins America/New_York Calls Count: …" at bounding box center [297, 112] width 270 height 41
drag, startPoint x: 221, startPoint y: 124, endPoint x: 183, endPoint y: 123, distance: 37.5
click at [183, 123] on div "C Callback Scheduled Call Step: 1 Colton Jenkins America/New_York Calls Count: …" at bounding box center [297, 112] width 270 height 41
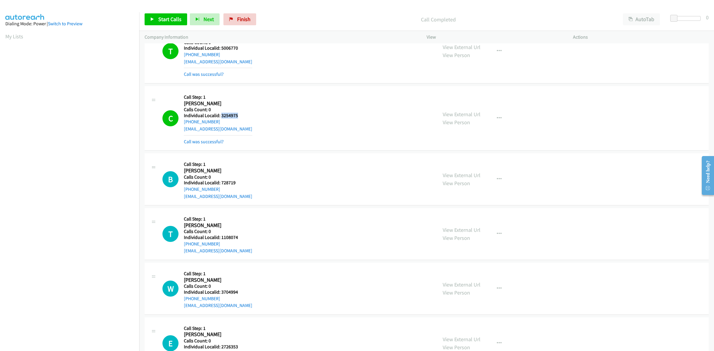
drag, startPoint x: 238, startPoint y: 116, endPoint x: 220, endPoint y: 118, distance: 18.2
click at [220, 118] on h5 "Individual Localid: 3254975" at bounding box center [218, 116] width 68 height 6
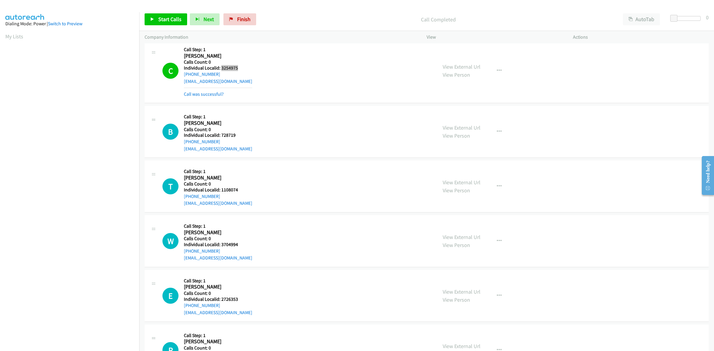
scroll to position [716, 0]
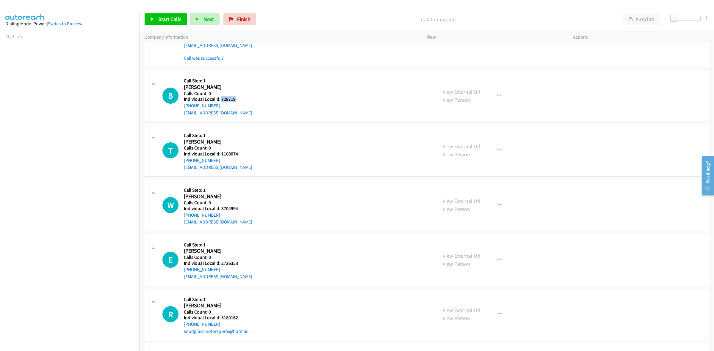
drag, startPoint x: 242, startPoint y: 101, endPoint x: 220, endPoint y: 103, distance: 21.5
click at [220, 102] on h5 "Individual Localid: 728719" at bounding box center [218, 99] width 68 height 6
click at [237, 77] on div "Callback Scheduled Call Step: 1 Brady Baugher America/New_York Calls Count: 0 I…" at bounding box center [218, 95] width 68 height 41
drag, startPoint x: 217, startPoint y: 107, endPoint x: 180, endPoint y: 109, distance: 36.9
click at [180, 109] on div "B Callback Scheduled Call Step: 1 Brady Baugher America/New_York Calls Count: 0…" at bounding box center [297, 95] width 270 height 41
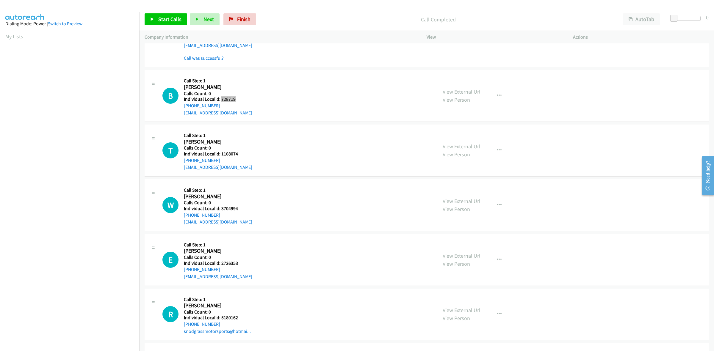
drag, startPoint x: 238, startPoint y: 98, endPoint x: 220, endPoint y: 98, distance: 17.6
click at [220, 98] on h5 "Individual Localid: 728719" at bounding box center [218, 99] width 68 height 6
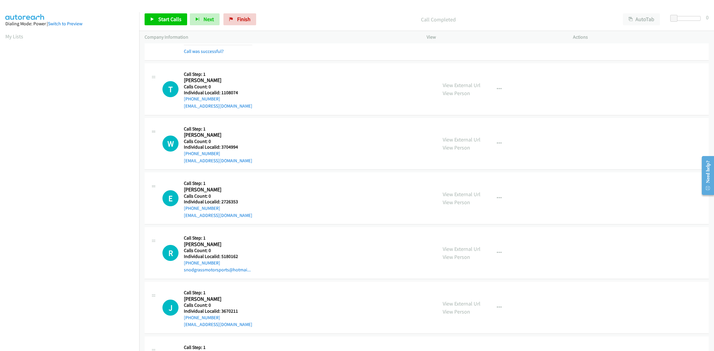
scroll to position [790, 0]
drag, startPoint x: 241, startPoint y: 92, endPoint x: 220, endPoint y: 92, distance: 20.8
click at [220, 92] on h5 "Individual Localid: 1108074" at bounding box center [218, 93] width 68 height 6
click at [249, 73] on h5 "Call Step: 1" at bounding box center [218, 74] width 68 height 6
drag, startPoint x: 223, startPoint y: 101, endPoint x: 180, endPoint y: 101, distance: 42.6
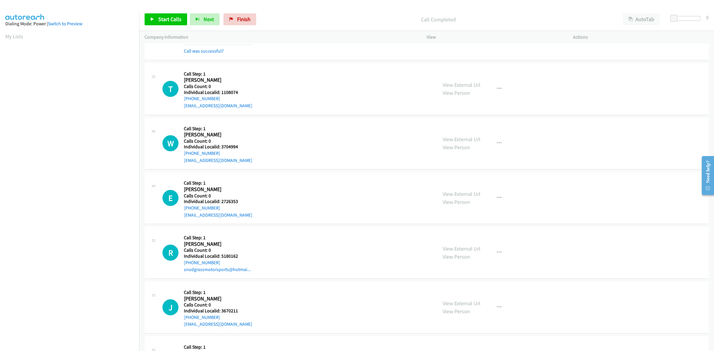
click at [180, 101] on div "T Callback Scheduled Call Step: 1 Tallon Dalbey America/New_York Calls Count: 0…" at bounding box center [297, 88] width 270 height 41
drag, startPoint x: 243, startPoint y: 92, endPoint x: 221, endPoint y: 93, distance: 21.5
click at [221, 93] on h5 "Individual Localid: 1108074" at bounding box center [218, 93] width 68 height 6
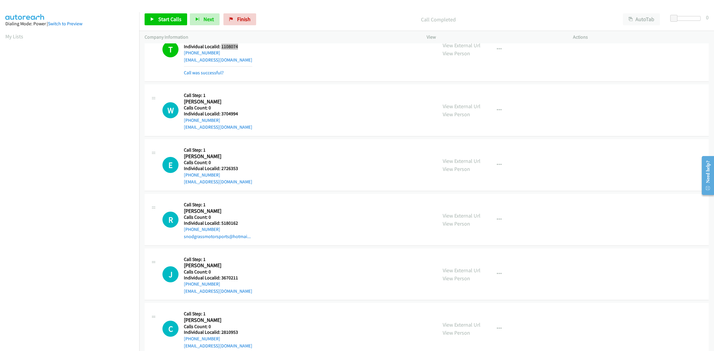
scroll to position [846, 0]
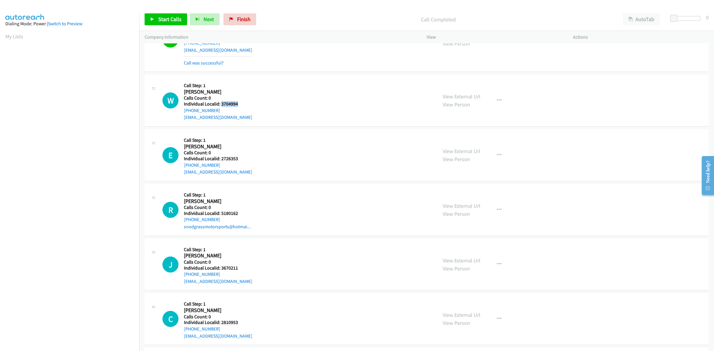
drag, startPoint x: 243, startPoint y: 106, endPoint x: 220, endPoint y: 106, distance: 22.9
click at [220, 106] on h5 "Individual Localid: 3704994" at bounding box center [218, 104] width 68 height 6
click at [502, 104] on button "button" at bounding box center [499, 101] width 16 height 12
click at [461, 142] on link "Skip Call" at bounding box center [467, 140] width 79 height 12
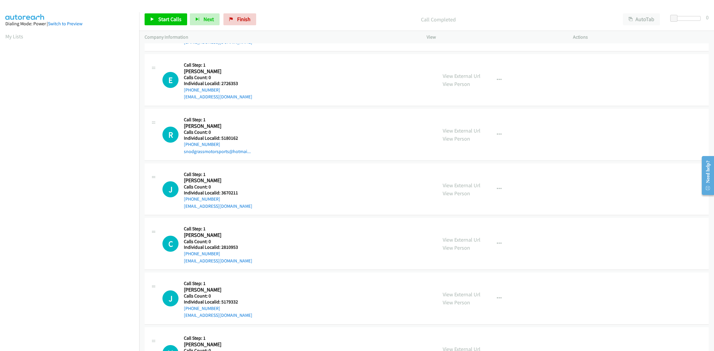
scroll to position [939, 0]
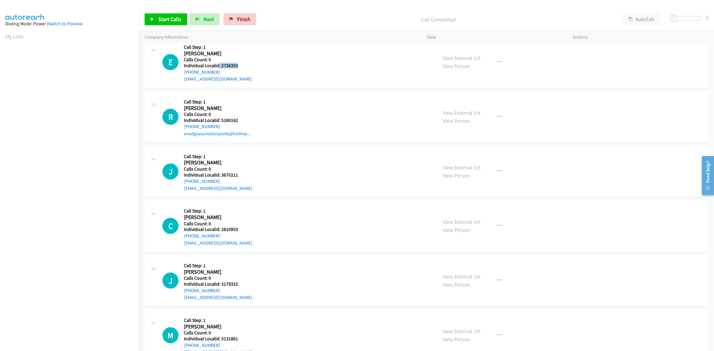
drag, startPoint x: 240, startPoint y: 67, endPoint x: 218, endPoint y: 67, distance: 22.3
click at [218, 67] on h5 "Individual Localid: 2726353" at bounding box center [218, 66] width 68 height 6
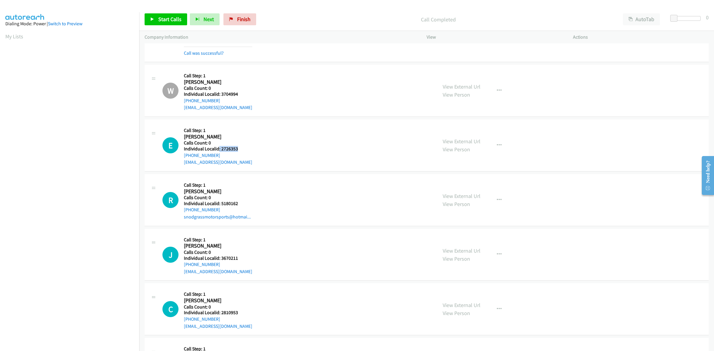
scroll to position [846, 0]
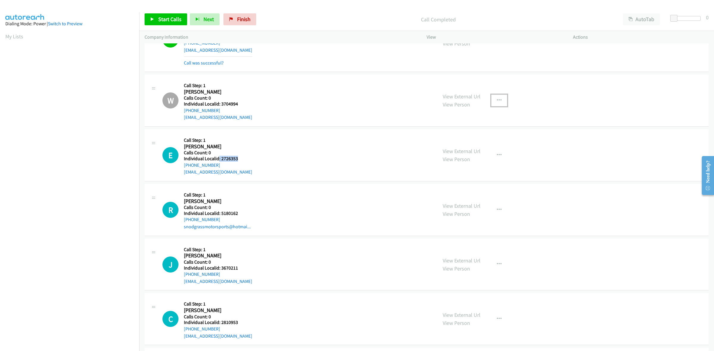
click at [497, 98] on icon "button" at bounding box center [499, 100] width 5 height 5
click at [459, 155] on link "Add to do not call list" at bounding box center [467, 152] width 79 height 12
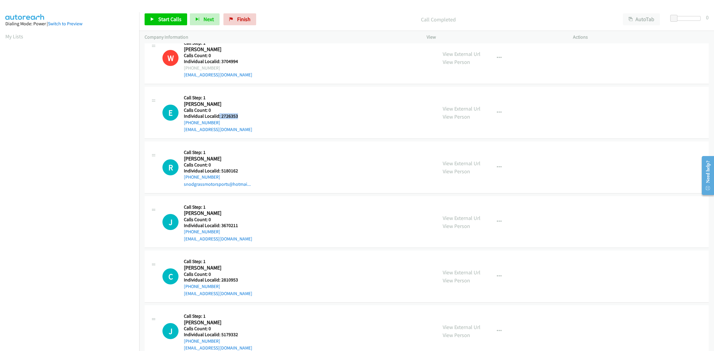
scroll to position [902, 0]
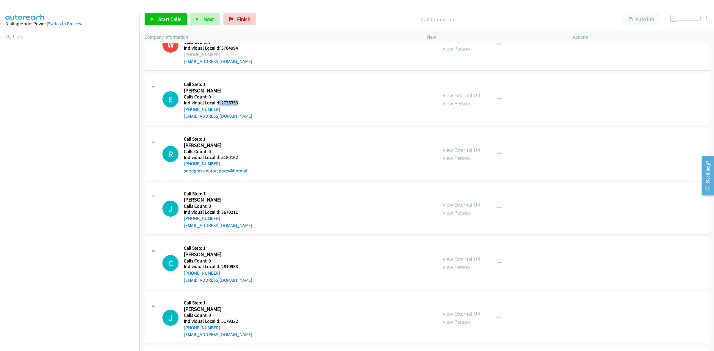
click at [246, 104] on h5 "Individual Localid: 2726353" at bounding box center [218, 103] width 68 height 6
drag, startPoint x: 234, startPoint y: 104, endPoint x: 222, endPoint y: 105, distance: 12.5
click at [222, 105] on h5 "Individual Localid: 2726353" at bounding box center [218, 103] width 68 height 6
drag, startPoint x: 244, startPoint y: 78, endPoint x: 231, endPoint y: 90, distance: 17.7
click at [243, 78] on div "E Callback Scheduled Call Step: 1 Erik Barr America/New_York Calls Count: 0 Ind…" at bounding box center [427, 99] width 564 height 52
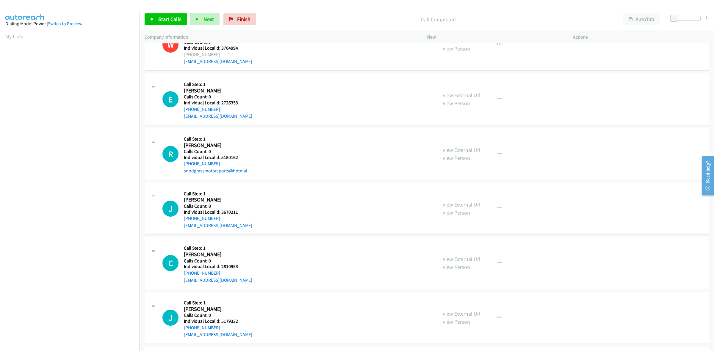
drag, startPoint x: 221, startPoint y: 109, endPoint x: 181, endPoint y: 112, distance: 40.5
click at [181, 112] on div "E Callback Scheduled Call Step: 1 Erik Barr America/New_York Calls Count: 0 Ind…" at bounding box center [297, 99] width 270 height 41
drag, startPoint x: 239, startPoint y: 101, endPoint x: 221, endPoint y: 106, distance: 18.4
click at [221, 106] on h5 "Individual Localid: 2726353" at bounding box center [218, 103] width 68 height 6
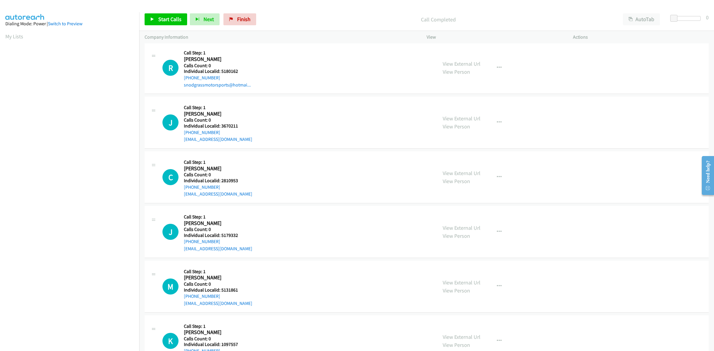
scroll to position [1004, 0]
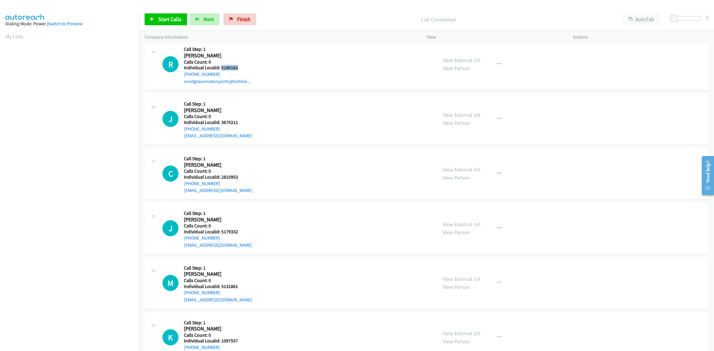
drag, startPoint x: 234, startPoint y: 68, endPoint x: 221, endPoint y: 68, distance: 13.4
click at [221, 68] on h5 "Individual Localid: 5180162" at bounding box center [218, 68] width 68 height 6
click at [343, 87] on div "R Callback Scheduled Call Step: 1 Rodney Snodgrass America/New_York Calls Count…" at bounding box center [427, 64] width 564 height 52
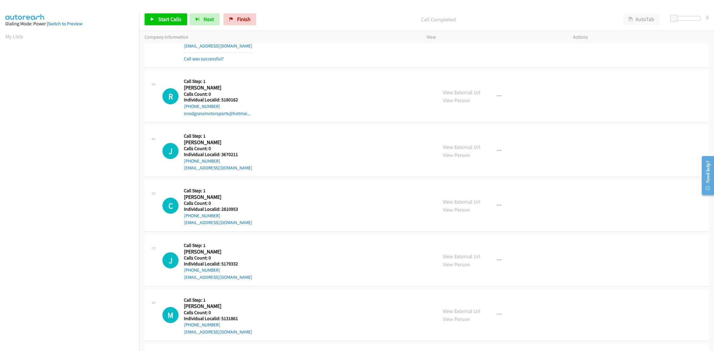
scroll to position [967, 0]
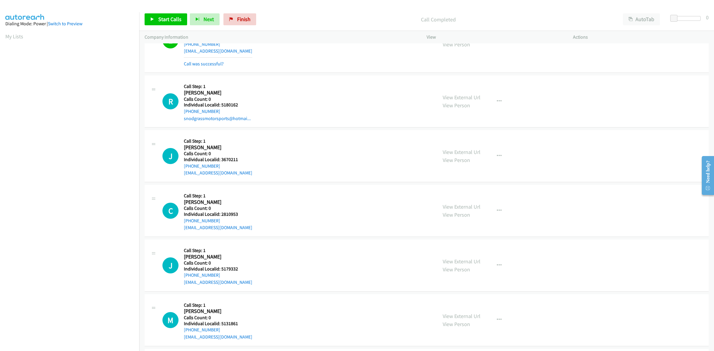
click at [234, 80] on div "R Callback Scheduled Call Step: 1 Rodney Snodgrass America/New_York Calls Count…" at bounding box center [427, 102] width 564 height 52
drag, startPoint x: 216, startPoint y: 112, endPoint x: 179, endPoint y: 115, distance: 36.5
click at [179, 115] on div "R Callback Scheduled Call Step: 1 Rodney Snodgrass America/New_York Calls Count…" at bounding box center [297, 101] width 270 height 41
drag, startPoint x: 243, startPoint y: 107, endPoint x: 220, endPoint y: 107, distance: 22.0
click at [220, 107] on h5 "Individual Localid: 5180162" at bounding box center [218, 105] width 68 height 6
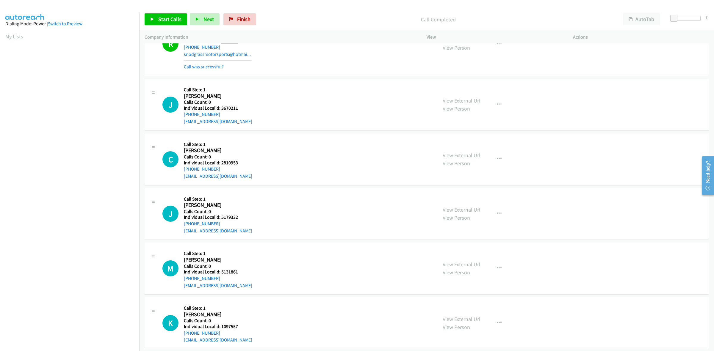
scroll to position [1032, 0]
drag, startPoint x: 242, startPoint y: 108, endPoint x: 220, endPoint y: 109, distance: 21.2
click at [220, 109] on h5 "Individual Localid: 3670211" at bounding box center [218, 108] width 68 height 6
click at [244, 84] on div "J Callback Scheduled Call Step: 1 Jeffrey Root America/New_York Calls Count: 0 …" at bounding box center [427, 104] width 564 height 52
drag, startPoint x: 201, startPoint y: 114, endPoint x: 182, endPoint y: 115, distance: 19.4
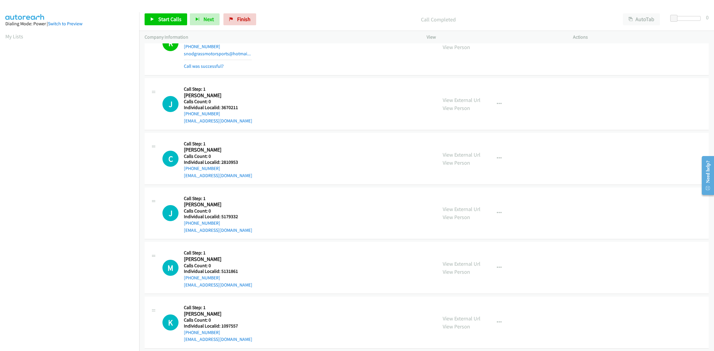
click at [182, 115] on div "J Callback Scheduled Call Step: 1 Jeffrey Root America/New_York Calls Count: 0 …" at bounding box center [297, 104] width 270 height 41
drag, startPoint x: 237, startPoint y: 109, endPoint x: 221, endPoint y: 110, distance: 15.5
click at [221, 110] on h5 "Individual Localid: 3670211" at bounding box center [218, 108] width 68 height 6
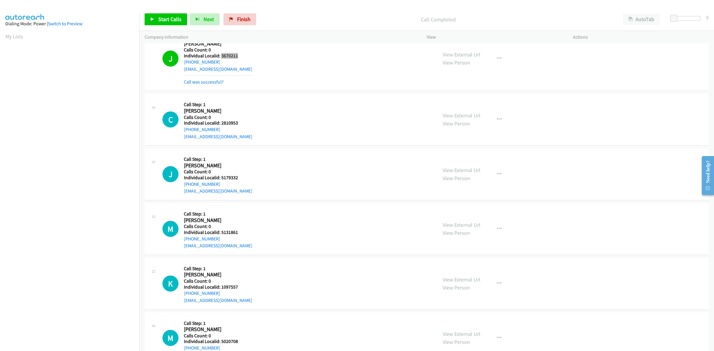
scroll to position [1116, 0]
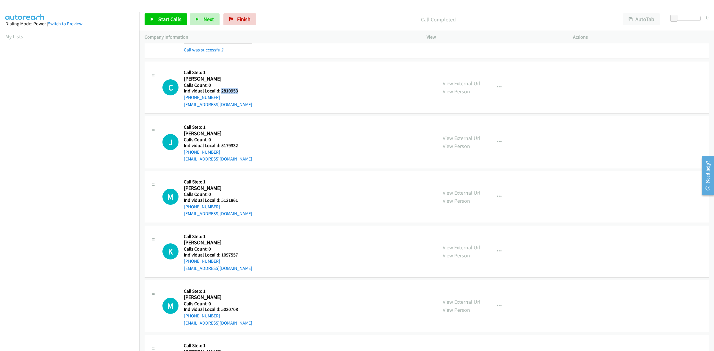
drag, startPoint x: 234, startPoint y: 94, endPoint x: 220, endPoint y: 94, distance: 13.1
click at [220, 94] on h5 "Individual Localid: 2810953" at bounding box center [218, 91] width 68 height 6
click at [250, 63] on td "C Callback Scheduled Call Step: 1 Chad Collins America/New_York Calls Count: 0 …" at bounding box center [426, 87] width 575 height 55
drag, startPoint x: 222, startPoint y: 99, endPoint x: 182, endPoint y: 102, distance: 40.0
click at [182, 102] on div "C Callback Scheduled Call Step: 1 Chad Collins America/New_York Calls Count: 0 …" at bounding box center [297, 87] width 270 height 41
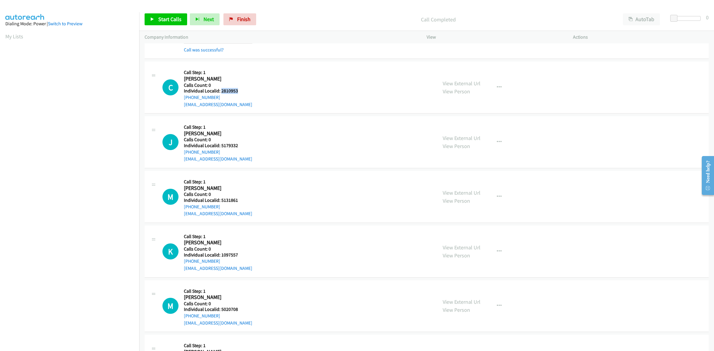
drag, startPoint x: 239, startPoint y: 93, endPoint x: 220, endPoint y: 93, distance: 18.5
click at [220, 93] on h5 "Individual Localid: 2810953" at bounding box center [218, 91] width 68 height 6
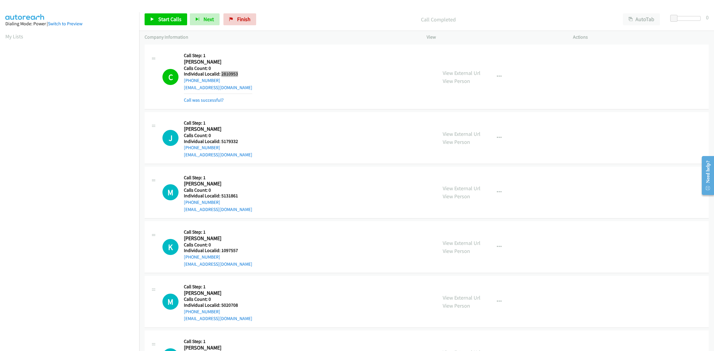
scroll to position [1199, 0]
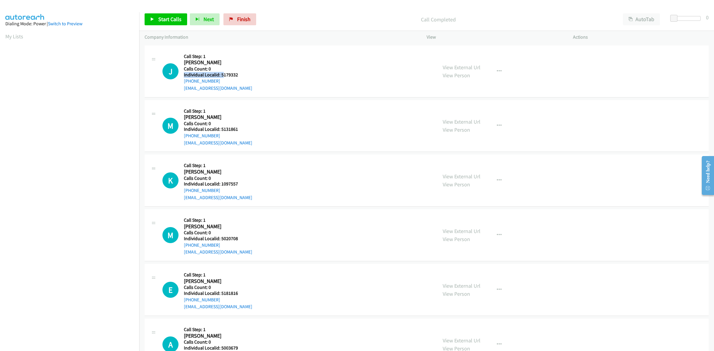
drag, startPoint x: 254, startPoint y: 72, endPoint x: 225, endPoint y: 75, distance: 28.4
click at [225, 75] on div "J Callback Scheduled Call Step: 1 Jason Schwartz America/New_York Calls Count: …" at bounding box center [297, 71] width 270 height 41
click at [241, 77] on h5 "Individual Localid: 5179332" at bounding box center [218, 75] width 68 height 6
drag, startPoint x: 241, startPoint y: 77, endPoint x: 220, endPoint y: 78, distance: 21.7
click at [220, 78] on h5 "Individual Localid: 5179332" at bounding box center [218, 75] width 68 height 6
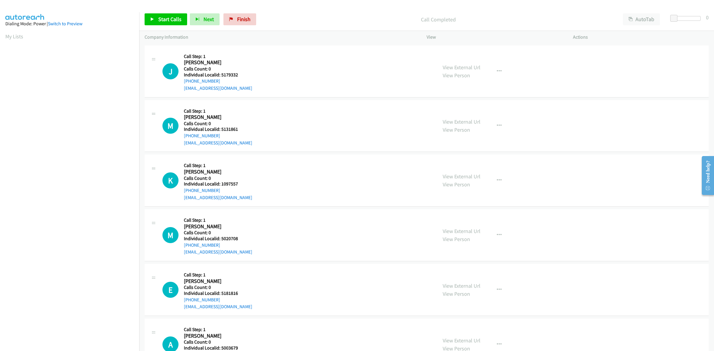
click at [238, 60] on h5 "Call Step: 1" at bounding box center [218, 57] width 68 height 6
drag, startPoint x: 223, startPoint y: 82, endPoint x: 184, endPoint y: 85, distance: 39.7
click at [184, 85] on div "+1 443-783-8552" at bounding box center [218, 81] width 68 height 7
click at [264, 62] on div "J Callback Scheduled Call Step: 1 Jason Schwartz America/New_York Calls Count: …" at bounding box center [297, 71] width 270 height 41
drag, startPoint x: 243, startPoint y: 76, endPoint x: 221, endPoint y: 76, distance: 21.7
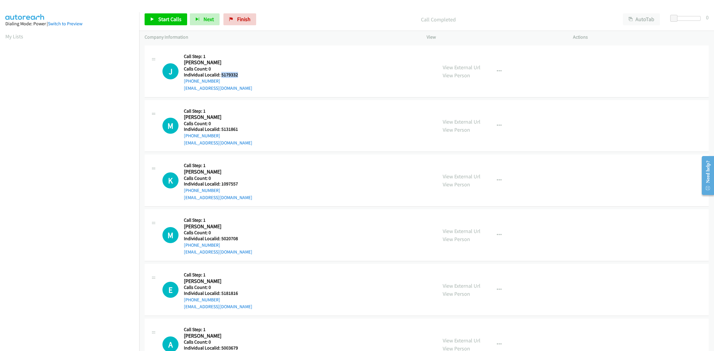
click at [221, 76] on h5 "Individual Localid: 5179332" at bounding box center [218, 75] width 68 height 6
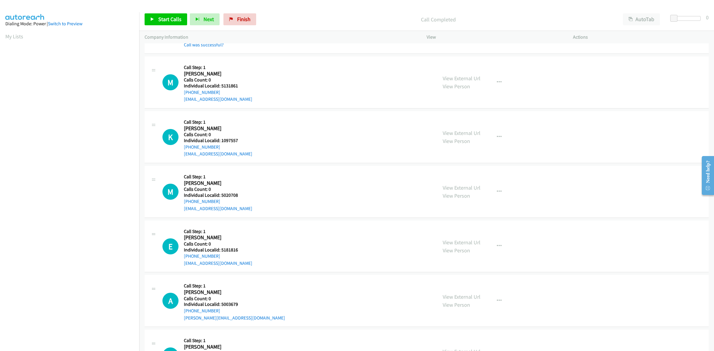
scroll to position [1255, 0]
drag, startPoint x: 241, startPoint y: 87, endPoint x: 221, endPoint y: 88, distance: 20.3
click at [221, 88] on h5 "Individual Localid: 5131861" at bounding box center [218, 87] width 68 height 6
click at [254, 74] on div "M Callback Scheduled Call Step: 1 Mark Kalchthaler America/New_York Calls Count…" at bounding box center [297, 82] width 270 height 41
drag, startPoint x: 218, startPoint y: 93, endPoint x: 180, endPoint y: 96, distance: 37.9
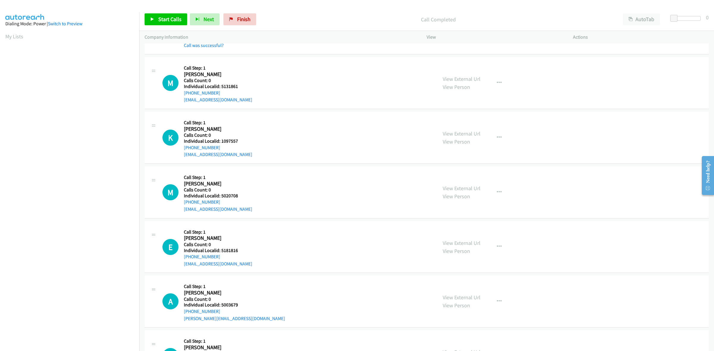
click at [180, 96] on div "M Callback Scheduled Call Step: 1 Mark Kalchthaler America/New_York Calls Count…" at bounding box center [297, 82] width 270 height 41
drag, startPoint x: 236, startPoint y: 87, endPoint x: 221, endPoint y: 88, distance: 15.2
click at [221, 88] on h5 "Individual Localid: 5131861" at bounding box center [218, 87] width 68 height 6
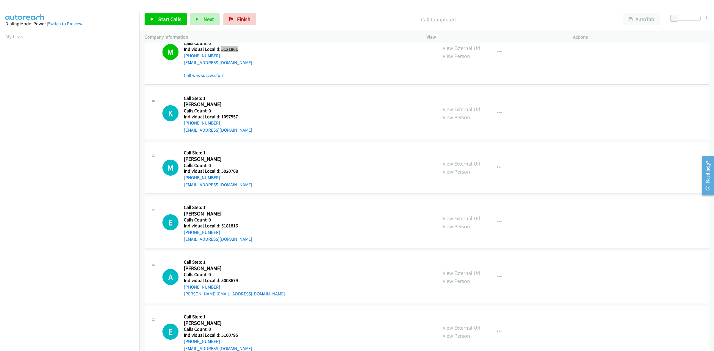
scroll to position [1311, 0]
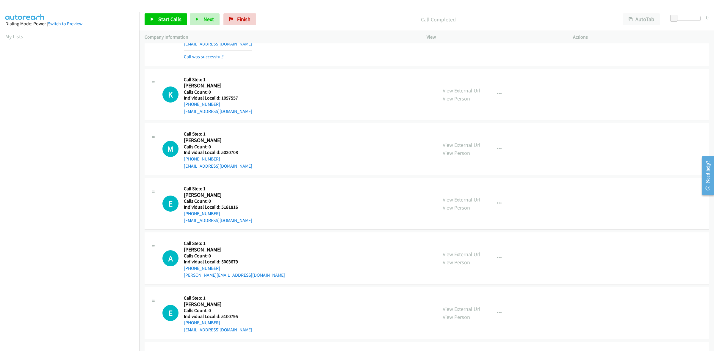
drag, startPoint x: 240, startPoint y: 103, endPoint x: 235, endPoint y: 100, distance: 5.6
click at [235, 100] on div "Callback Scheduled Call Step: 1 Kyle Mattison America/New_York Calls Count: 0 I…" at bounding box center [218, 94] width 68 height 41
click at [241, 100] on h5 "Individual Localid: 1097557" at bounding box center [218, 98] width 68 height 6
drag, startPoint x: 237, startPoint y: 99, endPoint x: 221, endPoint y: 99, distance: 15.5
click at [221, 99] on h5 "Individual Localid: 1097557" at bounding box center [218, 98] width 68 height 6
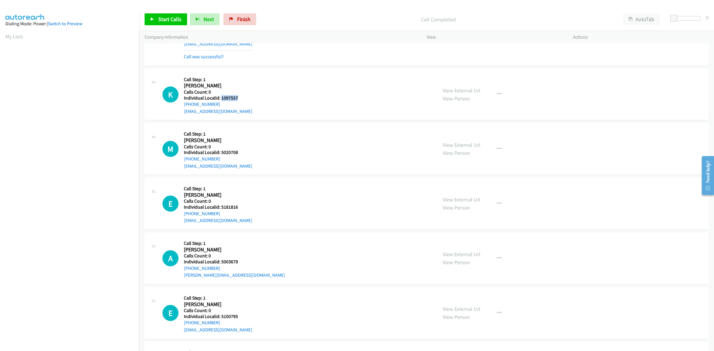
click at [246, 76] on div "Callback Scheduled Call Step: 1 Kyle Mattison America/New_York Calls Count: 0 I…" at bounding box center [218, 94] width 68 height 41
drag, startPoint x: 219, startPoint y: 106, endPoint x: 182, endPoint y: 107, distance: 37.5
click at [182, 107] on div "K Callback Scheduled Call Step: 1 Kyle Mattison America/New_York Calls Count: 0…" at bounding box center [297, 94] width 270 height 41
drag, startPoint x: 237, startPoint y: 101, endPoint x: 221, endPoint y: 99, distance: 16.5
click at [221, 99] on h5 "Individual Localid: 1097557" at bounding box center [218, 98] width 68 height 6
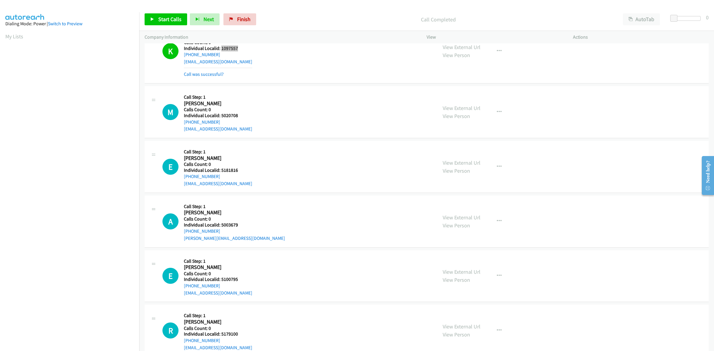
scroll to position [1376, 0]
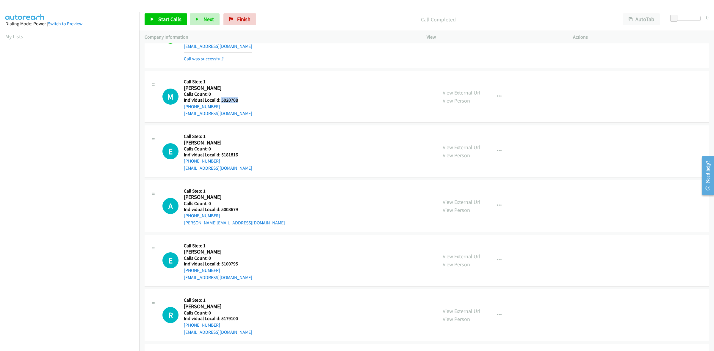
drag, startPoint x: 240, startPoint y: 100, endPoint x: 222, endPoint y: 101, distance: 18.5
click at [222, 101] on h5 "Individual Localid: 5020708" at bounding box center [218, 100] width 68 height 6
click at [217, 76] on div "M Callback Scheduled Call Step: 1 Michael Hippensteel America/New_York Calls Co…" at bounding box center [427, 97] width 564 height 52
drag, startPoint x: 217, startPoint y: 108, endPoint x: 182, endPoint y: 111, distance: 35.2
click at [182, 111] on div "M Callback Scheduled Call Step: 1 Michael Hippensteel America/New_York Calls Co…" at bounding box center [297, 96] width 270 height 41
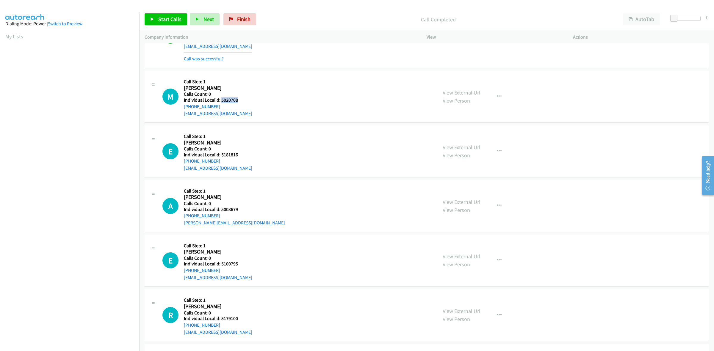
drag, startPoint x: 240, startPoint y: 101, endPoint x: 221, endPoint y: 102, distance: 19.1
click at [221, 102] on h5 "Individual Localid: 5020708" at bounding box center [218, 100] width 68 height 6
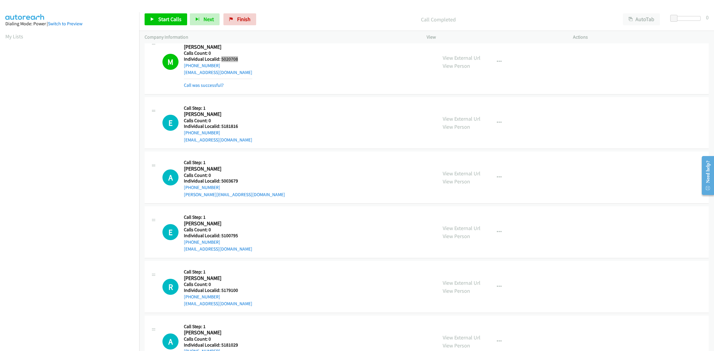
scroll to position [1423, 0]
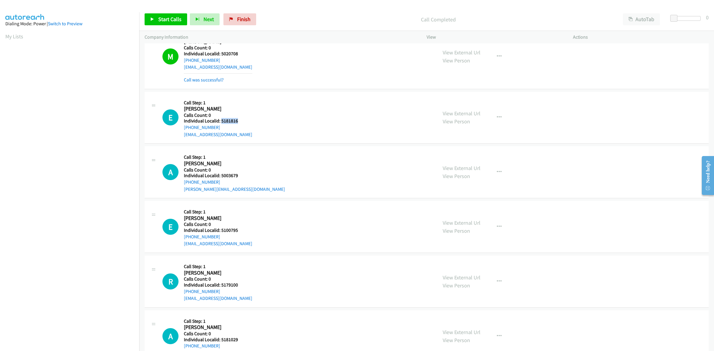
drag, startPoint x: 240, startPoint y: 124, endPoint x: 220, endPoint y: 125, distance: 19.7
click at [220, 124] on h5 "Individual Localid: 5181816" at bounding box center [218, 121] width 68 height 6
click at [241, 112] on h2 "Elsie Viola" at bounding box center [218, 109] width 68 height 7
drag, startPoint x: 218, startPoint y: 130, endPoint x: 184, endPoint y: 130, distance: 34.2
click at [184, 130] on div "+1 843-601-1003" at bounding box center [218, 127] width 68 height 7
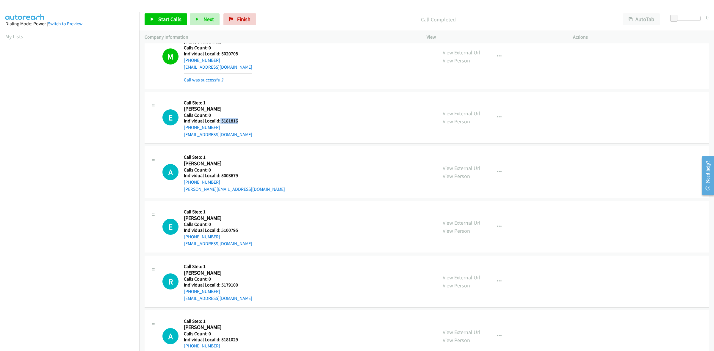
drag, startPoint x: 240, startPoint y: 123, endPoint x: 220, endPoint y: 122, distance: 20.3
click at [220, 122] on h5 "Individual Localid: 5181816" at bounding box center [218, 121] width 68 height 6
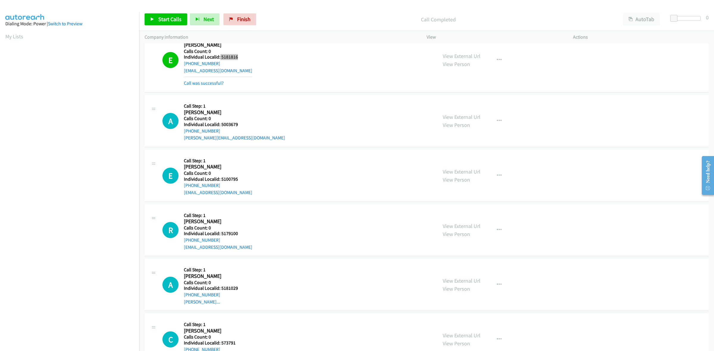
scroll to position [1488, 0]
drag, startPoint x: 239, startPoint y: 127, endPoint x: 221, endPoint y: 126, distance: 17.9
click at [221, 126] on h5 "Individual Localid: 5003679" at bounding box center [234, 124] width 101 height 6
click at [245, 103] on div "Callback Scheduled Call Step: 1 Adam Yates America/New_York Calls Count: 0 Indi…" at bounding box center [234, 119] width 101 height 41
drag, startPoint x: 220, startPoint y: 130, endPoint x: 182, endPoint y: 133, distance: 37.3
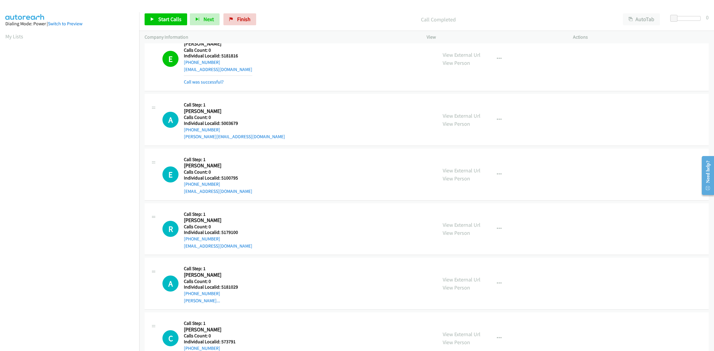
click at [182, 133] on div "A Callback Scheduled Call Step: 1 Adam Yates America/New_York Calls Count: 0 In…" at bounding box center [297, 119] width 270 height 41
drag, startPoint x: 238, startPoint y: 125, endPoint x: 221, endPoint y: 124, distance: 17.0
click at [221, 124] on h5 "Individual Localid: 5003679" at bounding box center [234, 124] width 101 height 6
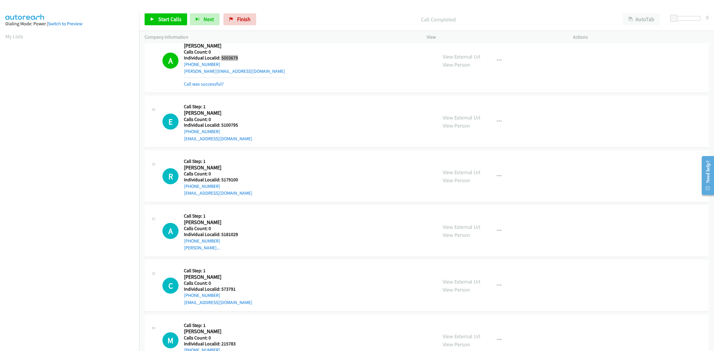
scroll to position [1562, 0]
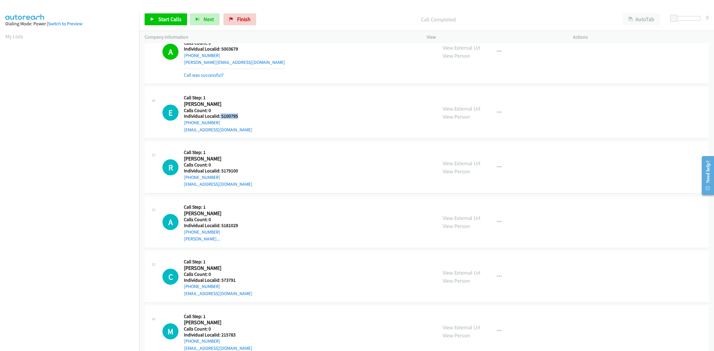
drag, startPoint x: 238, startPoint y: 117, endPoint x: 220, endPoint y: 119, distance: 18.6
click at [220, 119] on h5 "Individual Localid: 5100795" at bounding box center [218, 116] width 68 height 6
drag, startPoint x: 246, startPoint y: 94, endPoint x: 220, endPoint y: 114, distance: 32.4
click at [246, 94] on div "E Callback Scheduled Call Step: 1 Emma Simendinger America/New_York Calls Count…" at bounding box center [427, 113] width 564 height 52
drag, startPoint x: 220, startPoint y: 126, endPoint x: 182, endPoint y: 127, distance: 38.7
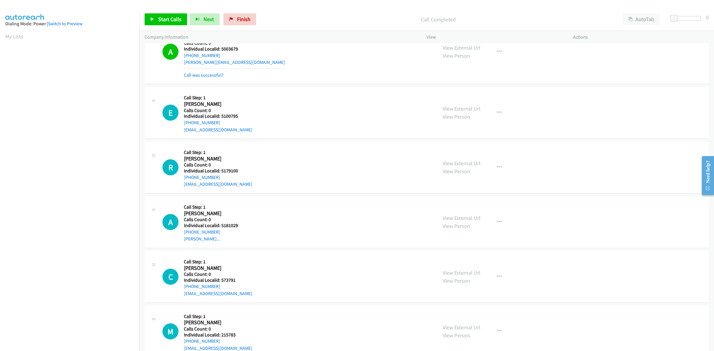
click at [182, 127] on div "E Callback Scheduled Call Step: 1 Emma Simendinger America/New_York Calls Count…" at bounding box center [297, 112] width 270 height 41
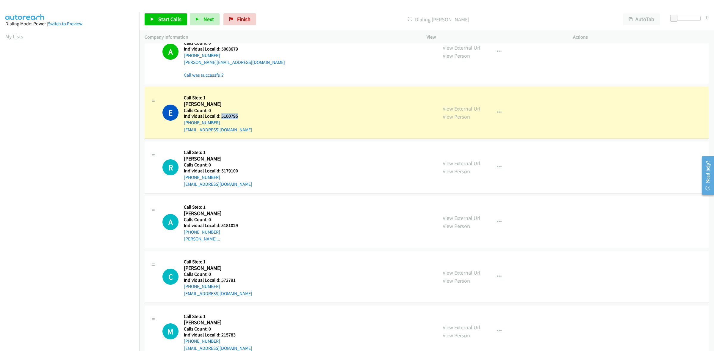
drag, startPoint x: 241, startPoint y: 119, endPoint x: 222, endPoint y: 120, distance: 19.4
click at [222, 119] on h5 "Individual Localid: 5100795" at bounding box center [218, 116] width 68 height 6
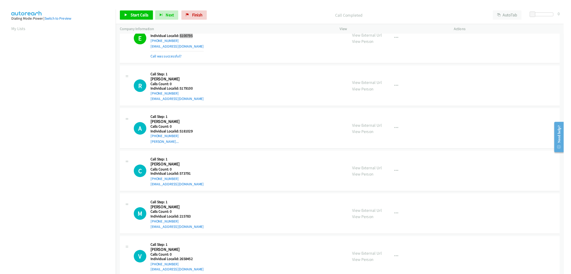
scroll to position [1637, 0]
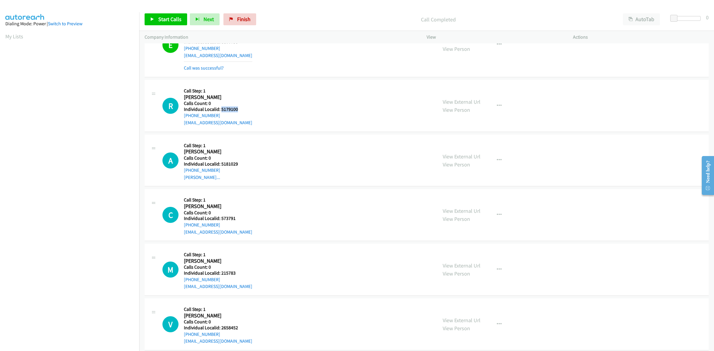
drag, startPoint x: 244, startPoint y: 111, endPoint x: 220, endPoint y: 112, distance: 23.6
click at [220, 112] on h5 "Individual Localid: 5179100" at bounding box center [218, 110] width 68 height 6
click at [266, 93] on div "R Callback Scheduled Call Step: 1 Ryan O Connor America/New_York Calls Count: 0…" at bounding box center [297, 105] width 270 height 41
drag, startPoint x: 223, startPoint y: 116, endPoint x: 182, endPoint y: 121, distance: 41.6
click at [182, 121] on div "R Callback Scheduled Call Step: 1 Ryan O Connor America/New_York Calls Count: 0…" at bounding box center [297, 105] width 270 height 41
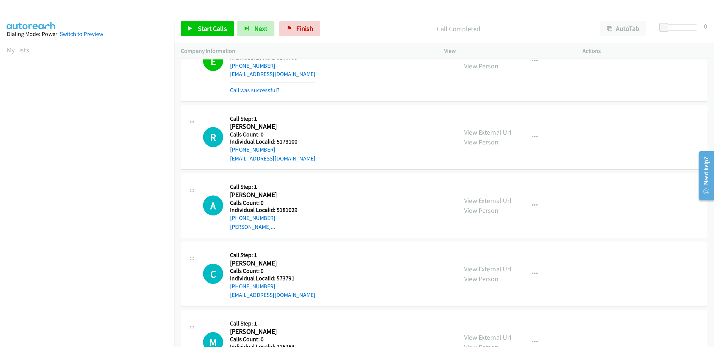
scroll to position [0, 1]
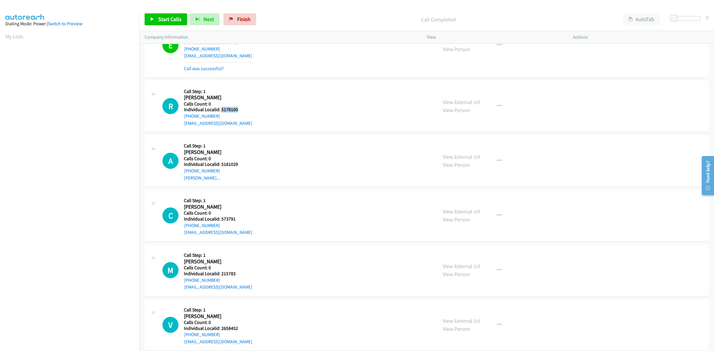
drag, startPoint x: 242, startPoint y: 112, endPoint x: 221, endPoint y: 112, distance: 20.5
click at [221, 112] on h5 "Individual Localid: 5179100" at bounding box center [218, 110] width 68 height 6
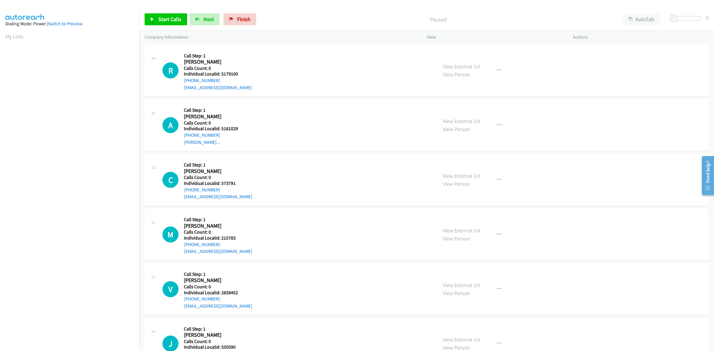
scroll to position [0, 1]
drag, startPoint x: 236, startPoint y: 72, endPoint x: 220, endPoint y: 75, distance: 16.3
click at [220, 75] on h5 "Individual Localid: 5179100" at bounding box center [218, 74] width 68 height 6
copy h5 "5179100"
click at [278, 62] on div "R Callback Scheduled Call Step: 1 Ryan O Connor America/New_York Calls Count: 0…" at bounding box center [297, 70] width 270 height 41
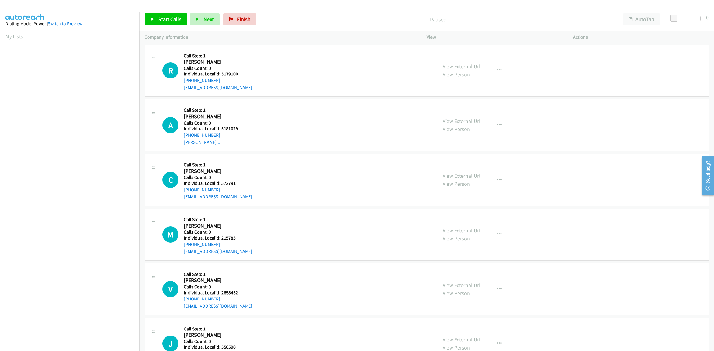
click at [249, 57] on div "R Callback Scheduled Call Step: 1 Ryan O Connor America/New_York Calls Count: 0…" at bounding box center [297, 70] width 270 height 41
drag, startPoint x: 231, startPoint y: 79, endPoint x: 182, endPoint y: 82, distance: 49.2
click at [182, 82] on div "R Callback Scheduled Call Step: 1 Ryan O Connor America/New_York Calls Count: 0…" at bounding box center [297, 70] width 270 height 41
copy link "+1 305-587-9800"
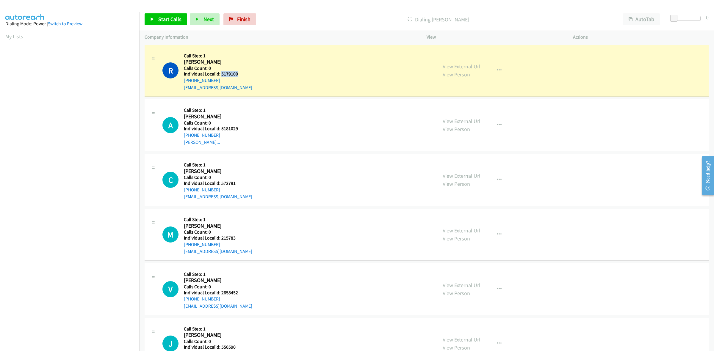
drag, startPoint x: 241, startPoint y: 75, endPoint x: 220, endPoint y: 73, distance: 20.6
click at [220, 73] on h5 "Individual Localid: 5179100" at bounding box center [218, 74] width 68 height 6
copy h5 "5179100"
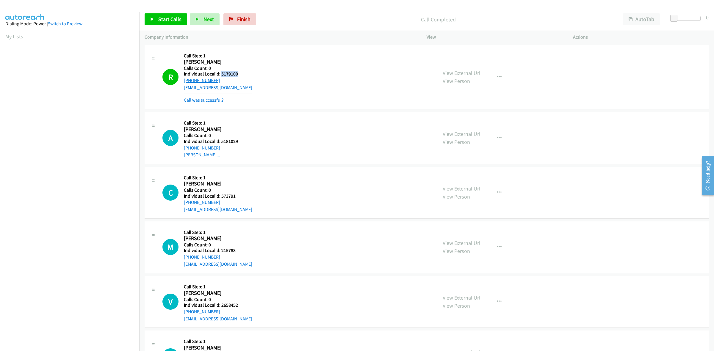
drag, startPoint x: 220, startPoint y: 82, endPoint x: 184, endPoint y: 81, distance: 36.0
click at [184, 81] on div "+1 305-587-9800" at bounding box center [218, 80] width 68 height 7
copy link "+1 305-587-9800"
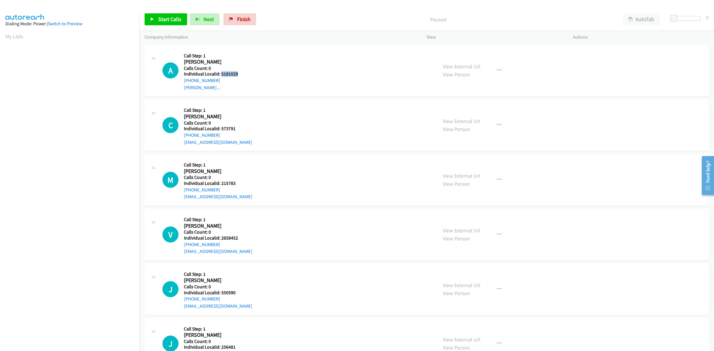
drag, startPoint x: 239, startPoint y: 74, endPoint x: 220, endPoint y: 74, distance: 18.5
click at [220, 74] on h5 "Individual Localid: 5181029" at bounding box center [215, 74] width 62 height 6
copy h5 "5181029"
click at [245, 53] on h5 "Call Step: 1" at bounding box center [215, 56] width 62 height 6
drag, startPoint x: 218, startPoint y: 80, endPoint x: 182, endPoint y: 82, distance: 35.5
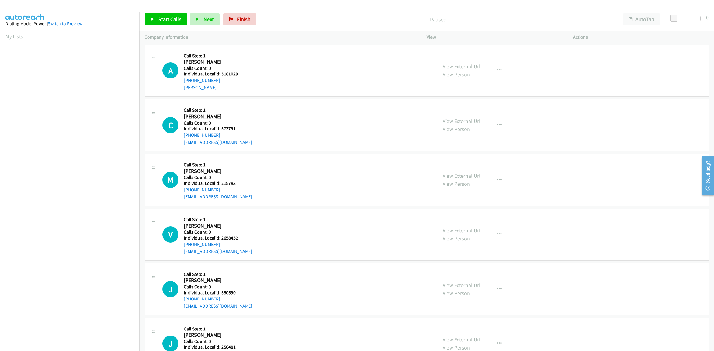
click at [182, 82] on div "A Callback Scheduled Call Step: 1 [PERSON_NAME] America/New_York Calls Count: 0…" at bounding box center [297, 70] width 270 height 41
copy link "[PHONE_NUMBER]"
drag, startPoint x: 240, startPoint y: 73, endPoint x: 220, endPoint y: 73, distance: 19.6
click at [220, 73] on h5 "Individual Localid: 5181029" at bounding box center [215, 74] width 62 height 6
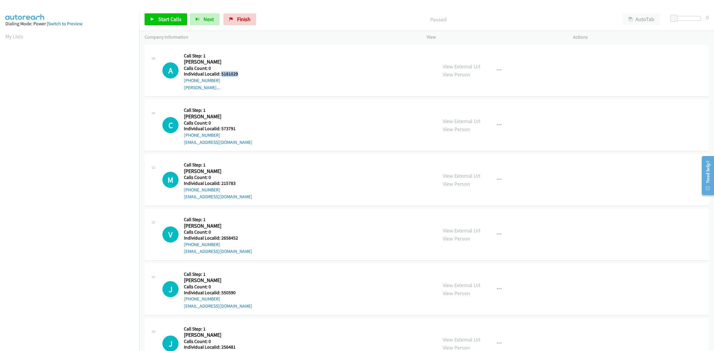
copy h5 "5181029"
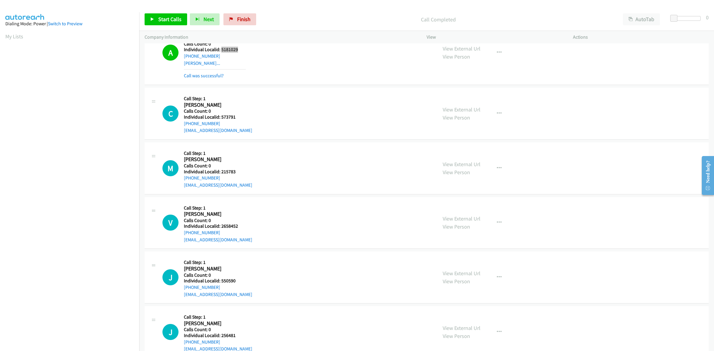
scroll to position [37, 0]
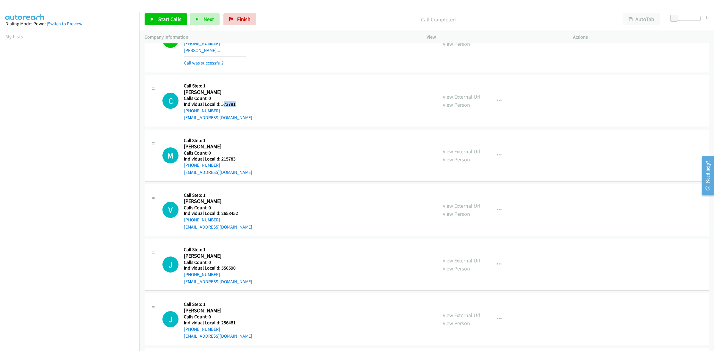
drag, startPoint x: 237, startPoint y: 104, endPoint x: 222, endPoint y: 103, distance: 15.2
click at [222, 103] on h5 "Individual Localid: 573791" at bounding box center [218, 104] width 68 height 6
click at [245, 103] on h5 "Individual Localid: 573791" at bounding box center [218, 104] width 68 height 6
drag, startPoint x: 226, startPoint y: 101, endPoint x: 222, endPoint y: 101, distance: 4.8
click at [222, 101] on h5 "Individual Localid: 573791" at bounding box center [218, 104] width 68 height 6
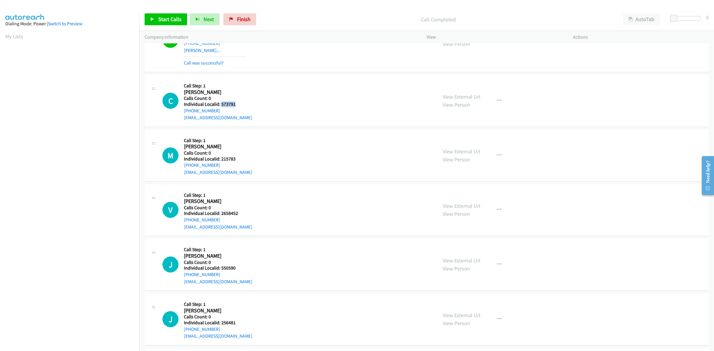
copy h5 "573791"
click at [258, 92] on div "C Callback Scheduled Call Step: 1 [PERSON_NAME] America/New_York Calls Count: 0…" at bounding box center [297, 100] width 270 height 41
drag, startPoint x: 219, startPoint y: 109, endPoint x: 181, endPoint y: 112, distance: 38.5
click at [181, 112] on div "C Callback Scheduled Call Step: 1 Corey Oslosky America/New_York Calls Count: 0…" at bounding box center [297, 100] width 270 height 41
copy link "+1 804-928-6031"
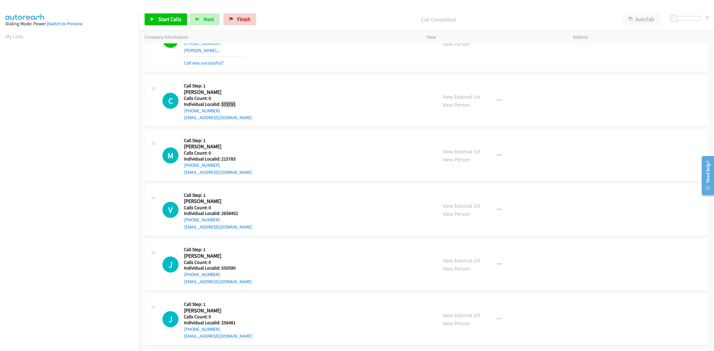
drag, startPoint x: 237, startPoint y: 103, endPoint x: 221, endPoint y: 103, distance: 15.5
click at [221, 103] on h5 "Individual Localid: 573791" at bounding box center [218, 104] width 68 height 6
copy h5 "573791"
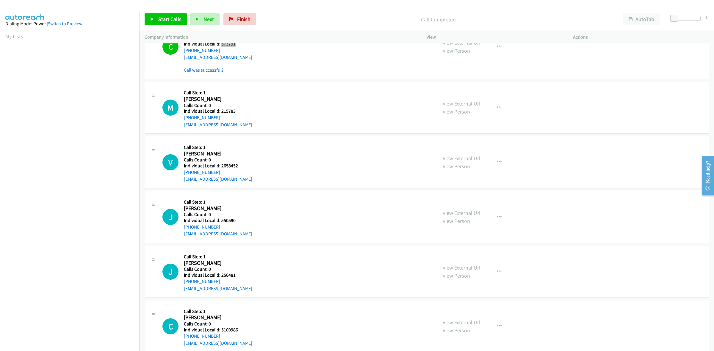
scroll to position [102, 0]
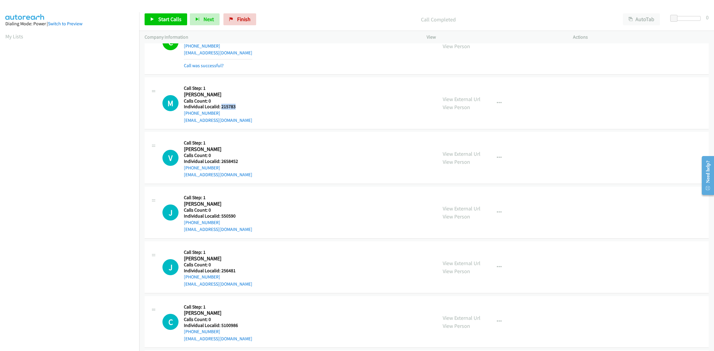
drag, startPoint x: 240, startPoint y: 108, endPoint x: 221, endPoint y: 108, distance: 19.3
click at [221, 108] on h5 "Individual Localid: 215783" at bounding box center [218, 107] width 68 height 6
copy h5 "215783"
click at [262, 98] on div "M Callback Scheduled Call Step: 1 Michael Whigham America/New_York Calls Count:…" at bounding box center [297, 103] width 270 height 41
drag, startPoint x: 220, startPoint y: 112, endPoint x: 181, endPoint y: 115, distance: 39.7
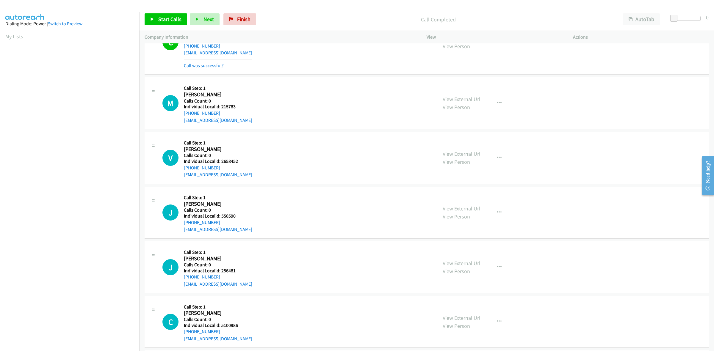
click at [181, 115] on div "M Callback Scheduled Call Step: 1 Michael Whigham America/New_York Calls Count:…" at bounding box center [297, 103] width 270 height 41
copy link "+1 863-308-2774"
drag, startPoint x: 239, startPoint y: 108, endPoint x: 221, endPoint y: 109, distance: 17.9
click at [221, 109] on h5 "Individual Localid: 215783" at bounding box center [218, 107] width 68 height 6
copy h5 "215783"
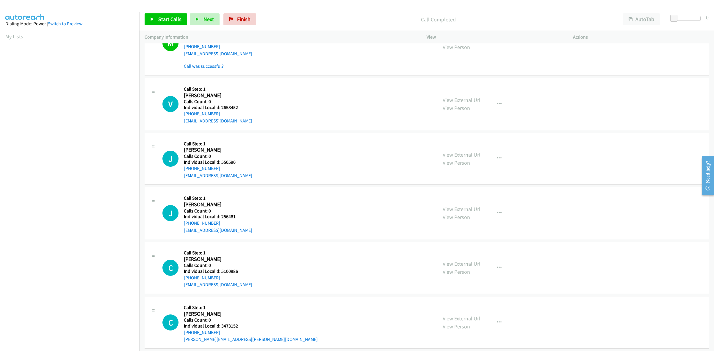
scroll to position [186, 0]
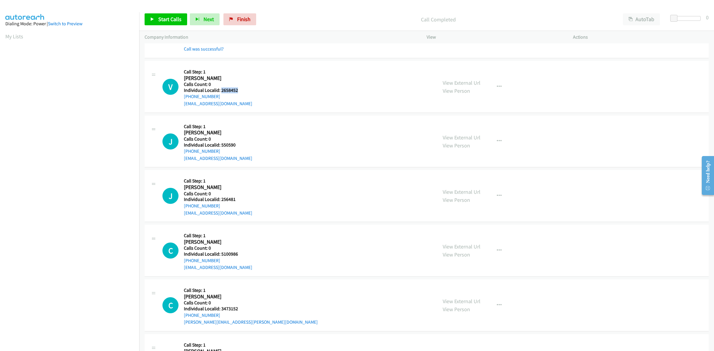
drag, startPoint x: 240, startPoint y: 91, endPoint x: 221, endPoint y: 89, distance: 19.2
click at [221, 89] on h5 "Individual Localid: 2658452" at bounding box center [218, 90] width 68 height 6
copy h5 "2658452"
click at [258, 80] on div "V Callback Scheduled Call Step: 1 Vitaliy Poltarakov America/New_York Calls Cou…" at bounding box center [297, 86] width 270 height 41
drag, startPoint x: 220, startPoint y: 97, endPoint x: 182, endPoint y: 99, distance: 38.4
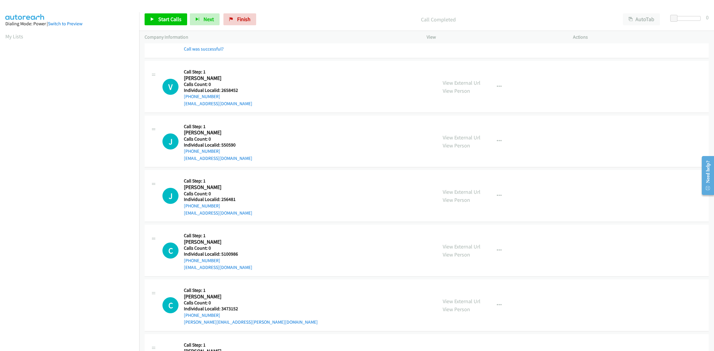
click at [182, 99] on div "V Callback Scheduled Call Step: 1 Vitaliy Poltarakov America/New_York Calls Cou…" at bounding box center [297, 86] width 270 height 41
drag, startPoint x: 239, startPoint y: 89, endPoint x: 221, endPoint y: 90, distance: 17.6
click at [221, 90] on h5 "Individual Localid: 2658452" at bounding box center [218, 90] width 68 height 6
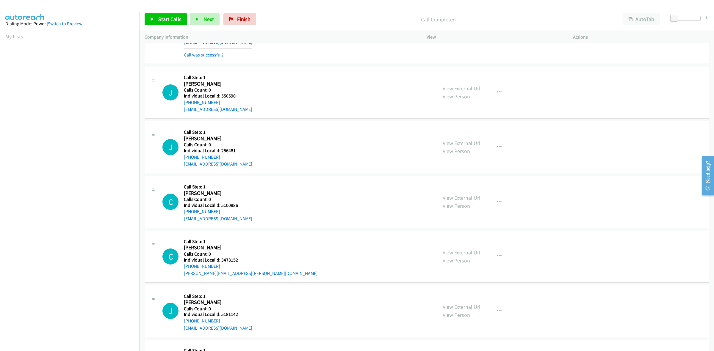
scroll to position [270, 0]
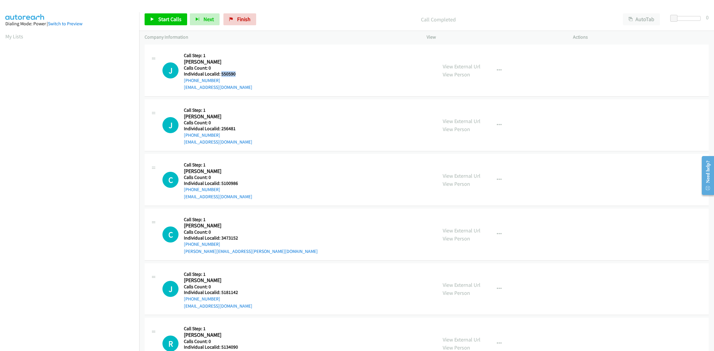
drag, startPoint x: 237, startPoint y: 75, endPoint x: 220, endPoint y: 75, distance: 16.7
click at [220, 75] on h5 "Individual Localid: 550590" at bounding box center [218, 74] width 68 height 6
click at [220, 68] on h5 "Calls Count: 0" at bounding box center [218, 68] width 68 height 6
drag, startPoint x: 218, startPoint y: 79, endPoint x: 182, endPoint y: 81, distance: 35.8
click at [182, 81] on div "J Callback Scheduled Call Step: 1 Josh Winkles America/Chicago Calls Count: 0 I…" at bounding box center [297, 70] width 270 height 41
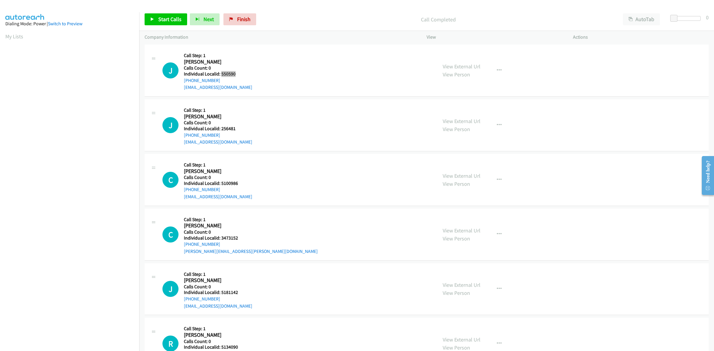
drag, startPoint x: 237, startPoint y: 74, endPoint x: 220, endPoint y: 75, distance: 17.3
click at [220, 75] on h5 "Individual Localid: 550590" at bounding box center [218, 74] width 68 height 6
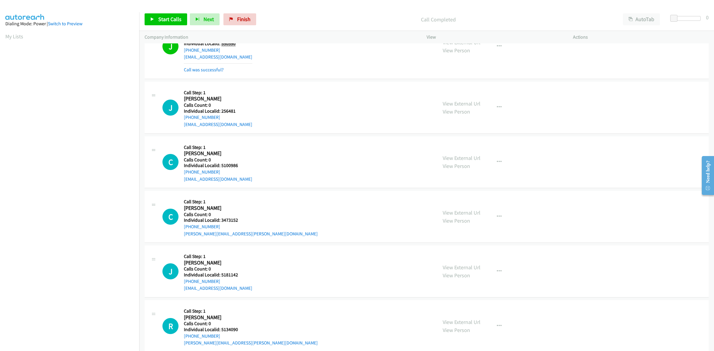
scroll to position [307, 0]
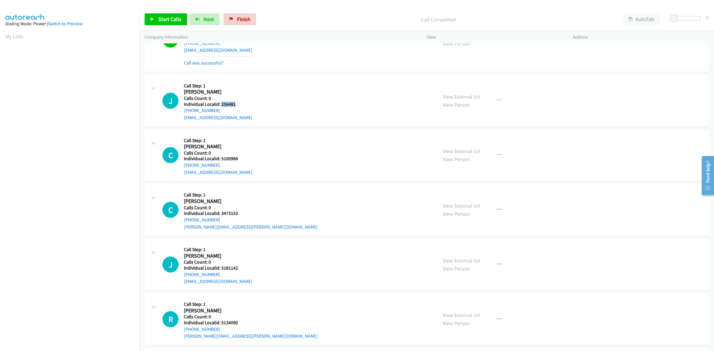
drag, startPoint x: 240, startPoint y: 106, endPoint x: 220, endPoint y: 105, distance: 19.1
click at [220, 105] on h5 "Individual Localid: 256481" at bounding box center [218, 104] width 68 height 6
drag, startPoint x: 254, startPoint y: 89, endPoint x: 233, endPoint y: 101, distance: 24.2
click at [254, 89] on div "J Callback Scheduled Call Step: 1 Jeremy Farber America/Chicago Calls Count: 0 …" at bounding box center [297, 100] width 270 height 41
drag, startPoint x: 219, startPoint y: 109, endPoint x: 181, endPoint y: 112, distance: 38.5
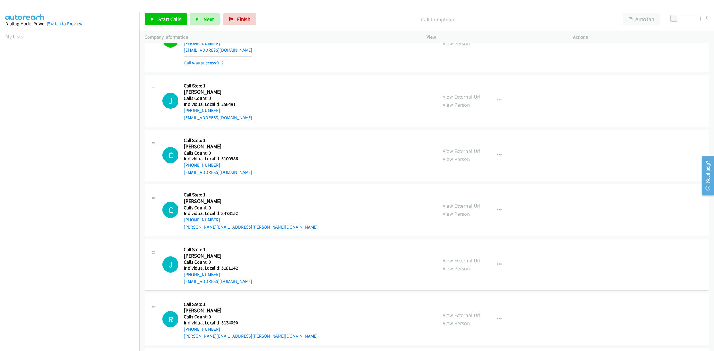
click at [181, 112] on div "J Callback Scheduled Call Step: 1 Jeremy Farber America/Chicago Calls Count: 0 …" at bounding box center [297, 100] width 270 height 41
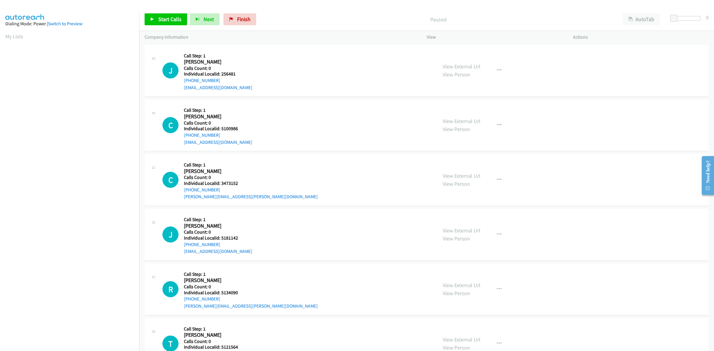
click at [292, 61] on div "J Callback Scheduled Call Step: 1 [PERSON_NAME] America/[GEOGRAPHIC_DATA] Calls…" at bounding box center [297, 70] width 270 height 41
drag, startPoint x: 221, startPoint y: 78, endPoint x: 181, endPoint y: 81, distance: 40.3
click at [181, 81] on div "J Callback Scheduled Call Step: 1 Jeremy Farber America/Chicago Calls Count: 0 …" at bounding box center [297, 70] width 270 height 41
copy link "+1 785-675-1438"
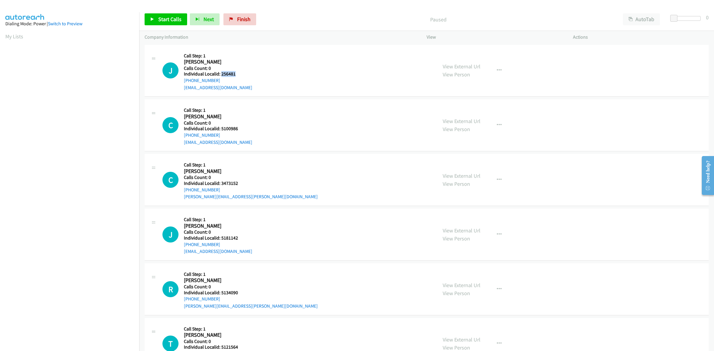
drag, startPoint x: 234, startPoint y: 75, endPoint x: 220, endPoint y: 75, distance: 14.3
click at [220, 75] on h5 "Individual Localid: 256481" at bounding box center [218, 74] width 68 height 6
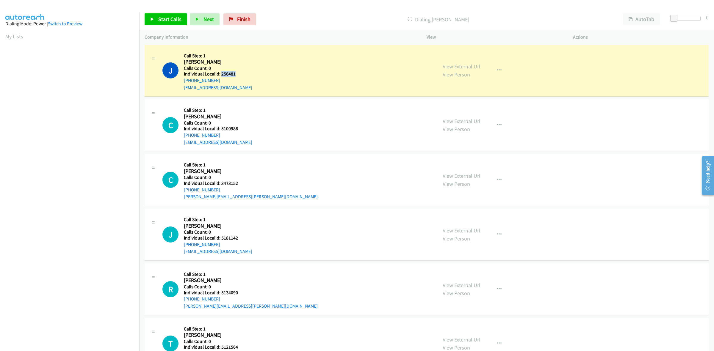
copy h5 "256481"
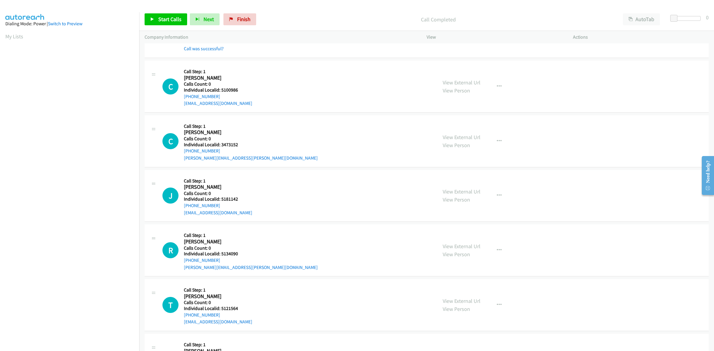
scroll to position [65, 0]
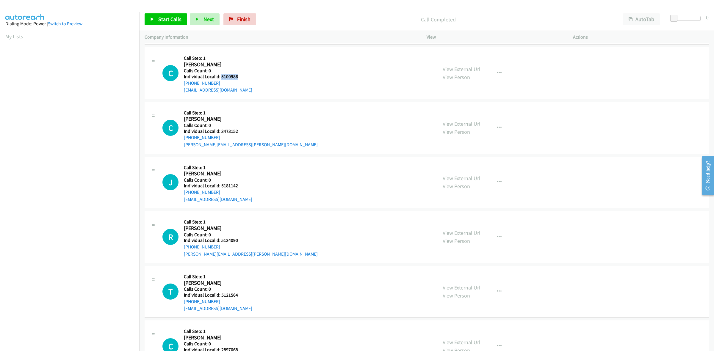
drag, startPoint x: 238, startPoint y: 75, endPoint x: 220, endPoint y: 76, distance: 17.6
click at [220, 76] on h5 "Individual Localid: 5100986" at bounding box center [218, 77] width 68 height 6
copy h5 "5100986"
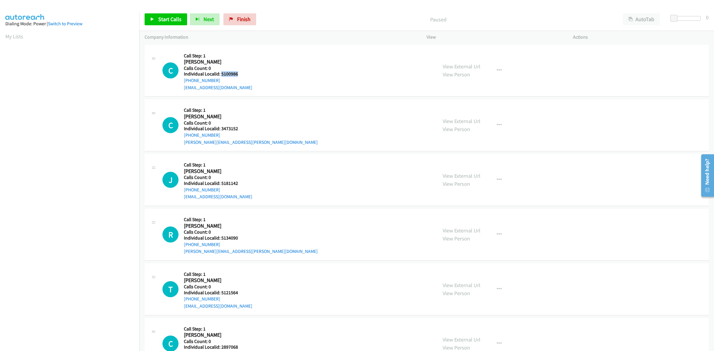
drag, startPoint x: 236, startPoint y: 75, endPoint x: 222, endPoint y: 73, distance: 14.1
click at [222, 73] on h5 "Individual Localid: 5100986" at bounding box center [218, 74] width 68 height 6
copy h5 "5100986"
click at [240, 53] on h5 "Call Step: 1" at bounding box center [218, 56] width 68 height 6
drag, startPoint x: 216, startPoint y: 78, endPoint x: 182, endPoint y: 83, distance: 34.9
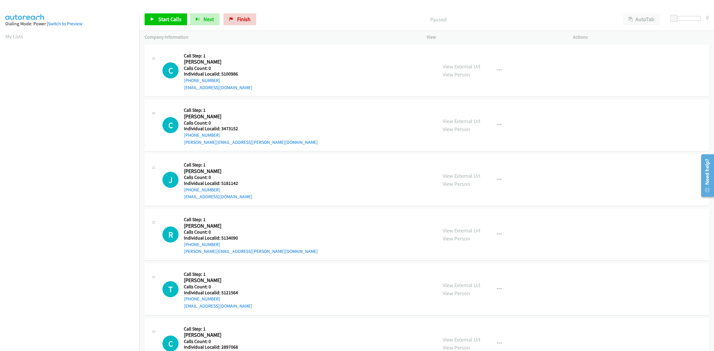
click at [182, 83] on div "C Callback Scheduled Call Step: 1 [PERSON_NAME] America/[GEOGRAPHIC_DATA] Calls…" at bounding box center [297, 70] width 270 height 41
copy link "[PHONE_NUMBER]"
drag, startPoint x: 243, startPoint y: 75, endPoint x: 221, endPoint y: 73, distance: 21.8
click at [221, 73] on h5 "Individual Localid: 5100986" at bounding box center [218, 74] width 68 height 6
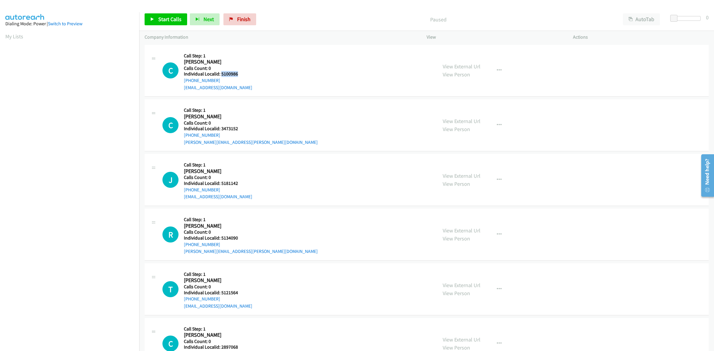
copy h5 "5100986"
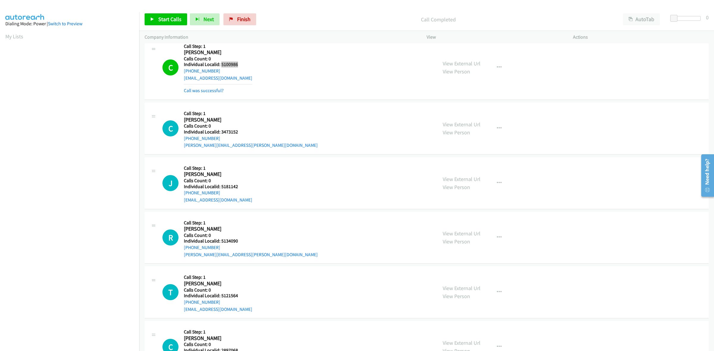
scroll to position [46, 0]
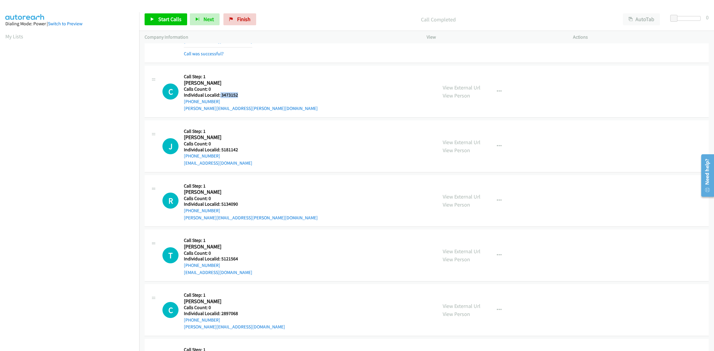
drag, startPoint x: 240, startPoint y: 96, endPoint x: 219, endPoint y: 94, distance: 21.2
click at [219, 94] on h5 "Individual Localid: 3473152" at bounding box center [251, 95] width 134 height 6
copy h5 "3473152"
click at [230, 81] on h2 "Chandler Slagle" at bounding box center [215, 83] width 62 height 7
drag, startPoint x: 220, startPoint y: 101, endPoint x: 182, endPoint y: 103, distance: 38.7
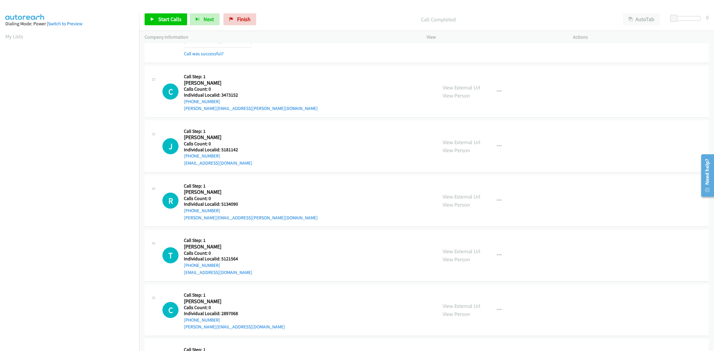
click at [182, 103] on div "C Callback Scheduled Call Step: 1 Chandler Slagle America/Chicago Calls Count: …" at bounding box center [297, 91] width 270 height 41
copy link "+1 972-974-4311"
drag, startPoint x: 246, startPoint y: 96, endPoint x: 222, endPoint y: 95, distance: 24.1
click at [222, 95] on div "C Callback Scheduled Call Step: 1 Chandler Slagle America/Chicago Calls Count: …" at bounding box center [297, 91] width 270 height 41
copy h5 "3473152"
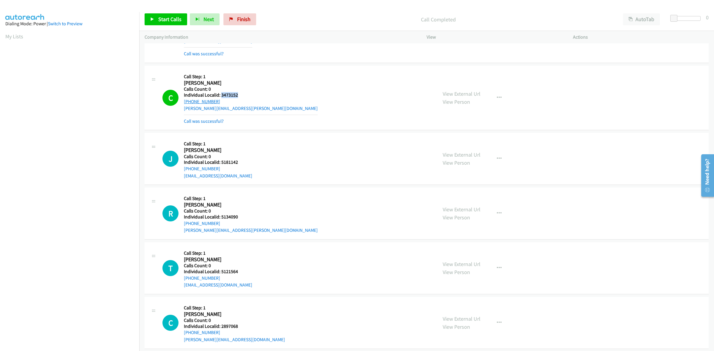
drag, startPoint x: 221, startPoint y: 99, endPoint x: 184, endPoint y: 103, distance: 37.4
click at [184, 103] on div "+1 972-974-4311" at bounding box center [251, 101] width 134 height 7
copy link "+1 972-974-4311"
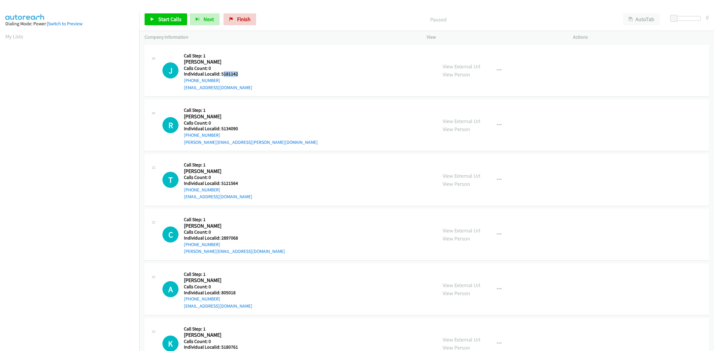
drag, startPoint x: 239, startPoint y: 73, endPoint x: 222, endPoint y: 73, distance: 16.7
click at [222, 73] on h5 "Individual Localid: 5181142" at bounding box center [218, 74] width 68 height 6
click at [242, 73] on h5 "Individual Localid: 5181142" at bounding box center [218, 74] width 68 height 6
drag, startPoint x: 240, startPoint y: 73, endPoint x: 221, endPoint y: 75, distance: 19.4
click at [221, 75] on h5 "Individual Localid: 5181142" at bounding box center [218, 74] width 68 height 6
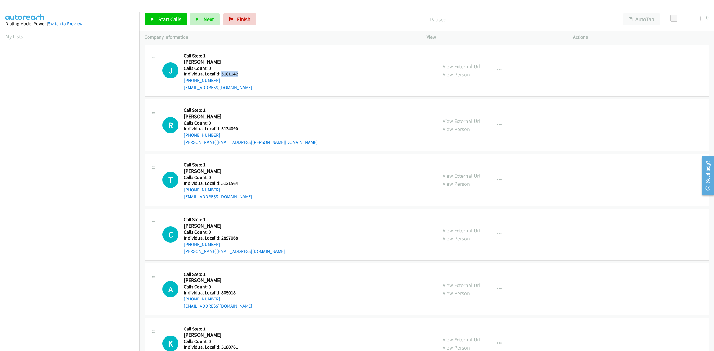
copy h5 "5181142"
click at [273, 63] on div "J Callback Scheduled Call Step: 1 [PERSON_NAME] America/[GEOGRAPHIC_DATA] Calls…" at bounding box center [297, 70] width 270 height 41
drag, startPoint x: 228, startPoint y: 81, endPoint x: 183, endPoint y: 81, distance: 44.6
click at [183, 81] on div "J Callback Scheduled Call Step: 1 [PERSON_NAME] America/[GEOGRAPHIC_DATA] Calls…" at bounding box center [297, 70] width 270 height 41
copy link "[PHONE_NUMBER]"
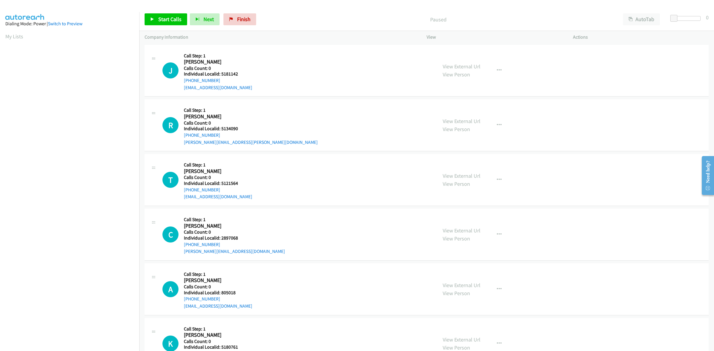
scroll to position [0, 1]
drag, startPoint x: 240, startPoint y: 74, endPoint x: 221, endPoint y: 74, distance: 18.8
click at [221, 74] on h5 "Individual Localid: 5181142" at bounding box center [218, 74] width 68 height 6
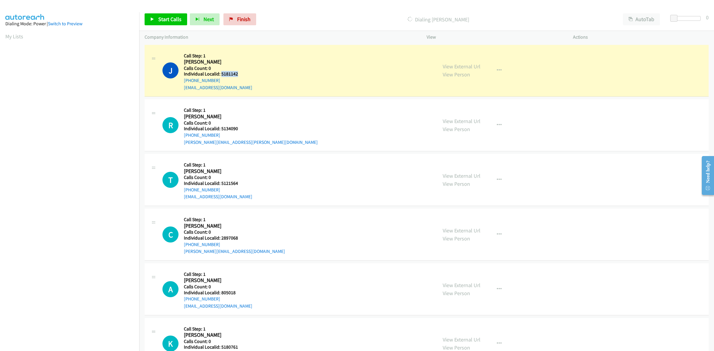
copy h5 "5181142"
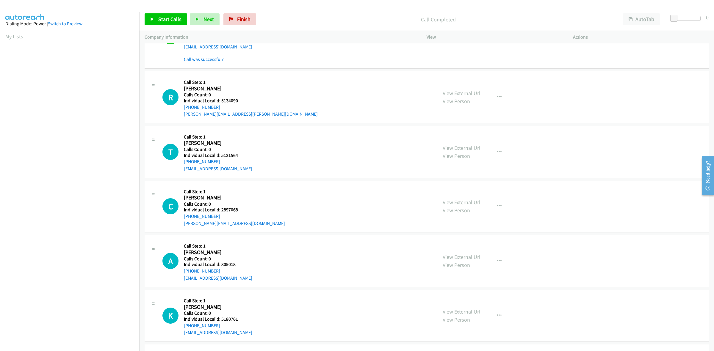
scroll to position [56, 0]
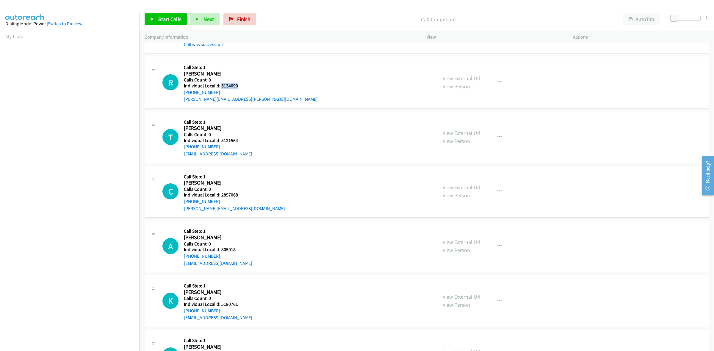
drag, startPoint x: 237, startPoint y: 84, endPoint x: 221, endPoint y: 85, distance: 16.7
click at [221, 85] on h5 "Individual Localid: 5134090" at bounding box center [251, 86] width 134 height 6
copy h5 "5134090"
click at [253, 77] on div "R Callback Scheduled Call Step: 1 [PERSON_NAME] America/[GEOGRAPHIC_DATA] Calls…" at bounding box center [297, 82] width 270 height 41
drag, startPoint x: 224, startPoint y: 92, endPoint x: 184, endPoint y: 94, distance: 40.6
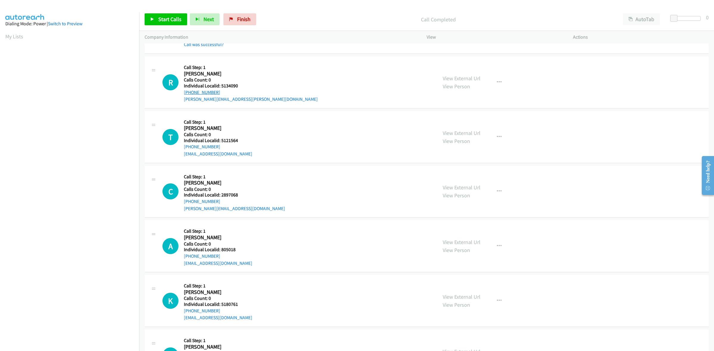
click at [184, 94] on div "[PHONE_NUMBER]" at bounding box center [251, 92] width 134 height 7
copy link "+1 219-880-9355"
drag, startPoint x: 242, startPoint y: 87, endPoint x: 221, endPoint y: 87, distance: 21.1
click at [221, 87] on h5 "Individual Localid: 5134090" at bounding box center [251, 86] width 134 height 6
copy h5 "5134090"
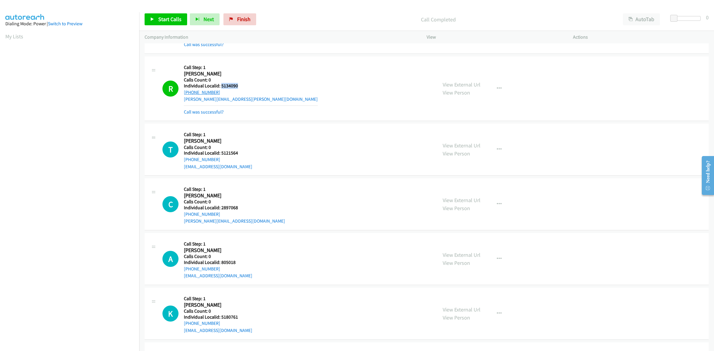
drag, startPoint x: 219, startPoint y: 92, endPoint x: 186, endPoint y: 94, distance: 33.1
click at [186, 94] on div "+1 219-880-9355" at bounding box center [251, 92] width 134 height 7
click at [245, 95] on div "+1 219-880-9355" at bounding box center [251, 92] width 134 height 7
drag, startPoint x: 222, startPoint y: 91, endPoint x: 185, endPoint y: 93, distance: 37.0
click at [185, 93] on div "+1 219-880-9355" at bounding box center [251, 92] width 134 height 7
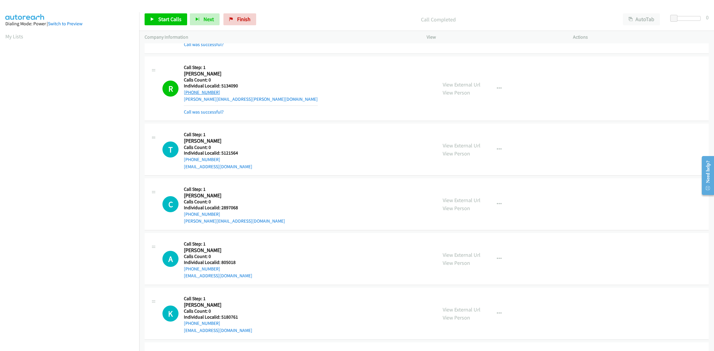
copy link "+1 219-880-9355"
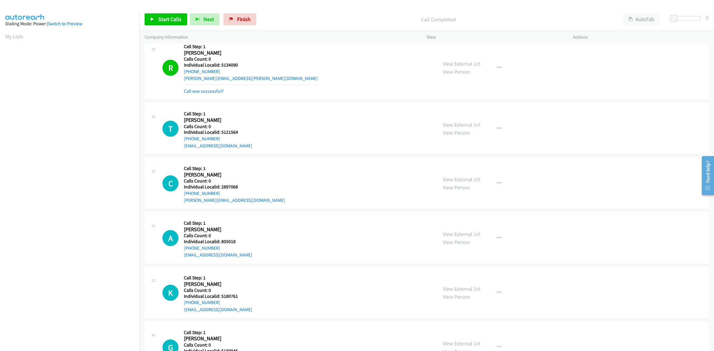
scroll to position [74, 0]
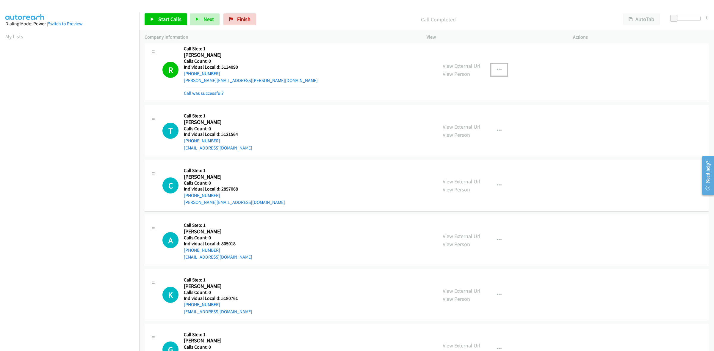
click at [501, 64] on button "button" at bounding box center [499, 70] width 16 height 12
click at [461, 122] on link "Add to do not call list" at bounding box center [467, 121] width 79 height 12
drag, startPoint x: 240, startPoint y: 133, endPoint x: 220, endPoint y: 133, distance: 19.6
click at [220, 133] on h5 "Individual Localid: 5121564" at bounding box center [218, 135] width 68 height 6
copy h5 "5121564"
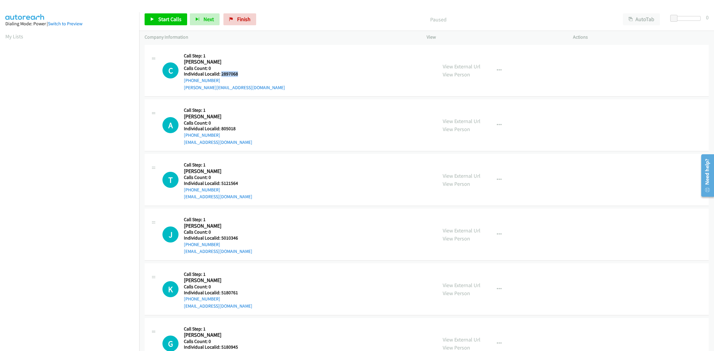
drag, startPoint x: 248, startPoint y: 76, endPoint x: 220, endPoint y: 72, distance: 28.5
click at [220, 72] on div "C Callback Scheduled Call Step: 1 [PERSON_NAME] America/[GEOGRAPHIC_DATA] Calls…" at bounding box center [297, 70] width 270 height 41
copy h5 "2897068"
drag, startPoint x: 239, startPoint y: 48, endPoint x: 228, endPoint y: 61, distance: 16.7
click at [239, 48] on div "C Callback Scheduled Call Step: 1 [PERSON_NAME] America/[GEOGRAPHIC_DATA] Calls…" at bounding box center [427, 71] width 564 height 52
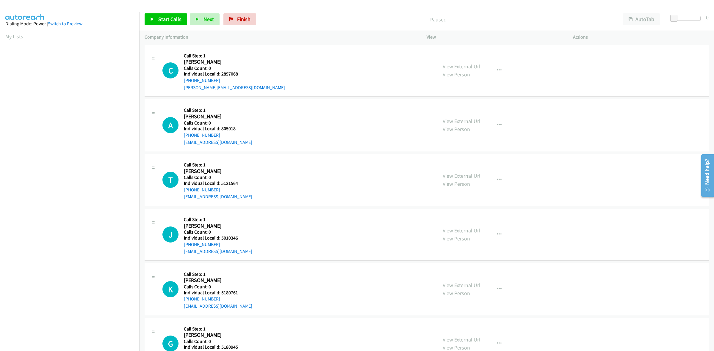
drag, startPoint x: 213, startPoint y: 80, endPoint x: 181, endPoint y: 82, distance: 32.5
click at [181, 82] on div "C Callback Scheduled Call Step: 1 [PERSON_NAME] America/[GEOGRAPHIC_DATA] Calls…" at bounding box center [297, 70] width 270 height 41
copy link "[PHONE_NUMBER]"
drag, startPoint x: 240, startPoint y: 73, endPoint x: 220, endPoint y: 72, distance: 20.3
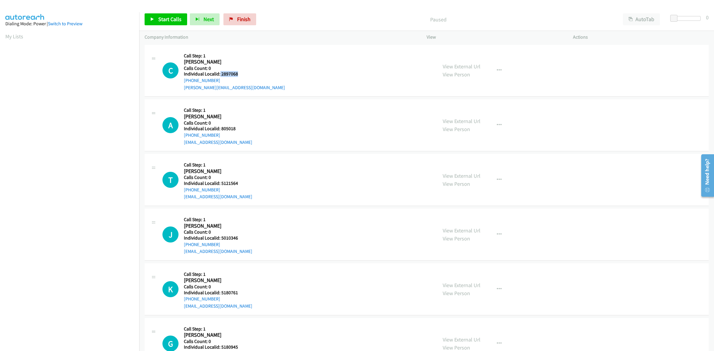
click at [220, 72] on h5 "Individual Localid: 2897068" at bounding box center [234, 74] width 101 height 6
copy h5 "2897068"
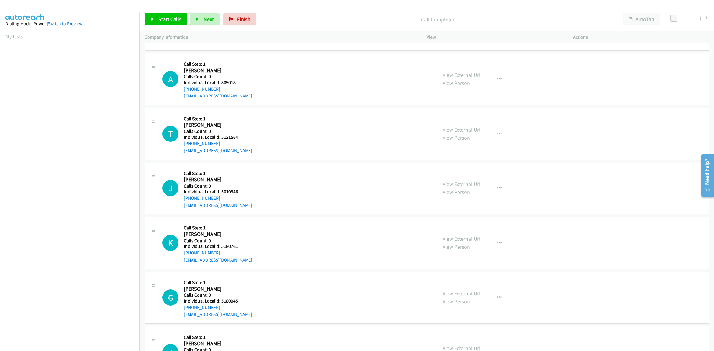
scroll to position [65, 0]
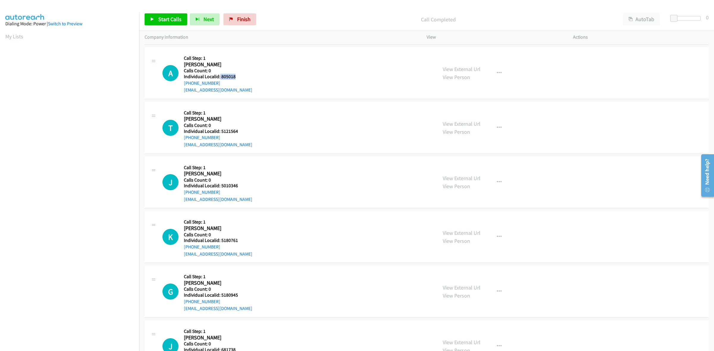
drag, startPoint x: 235, startPoint y: 75, endPoint x: 220, endPoint y: 76, distance: 15.9
click at [220, 76] on h5 "Individual Localid: 805018" at bounding box center [218, 77] width 68 height 6
copy h5 "805018"
click at [216, 54] on div "Callback Scheduled Call Step: 1 [PERSON_NAME] [GEOGRAPHIC_DATA]/[GEOGRAPHIC_DAT…" at bounding box center [218, 73] width 68 height 41
drag, startPoint x: 221, startPoint y: 83, endPoint x: 182, endPoint y: 83, distance: 39.3
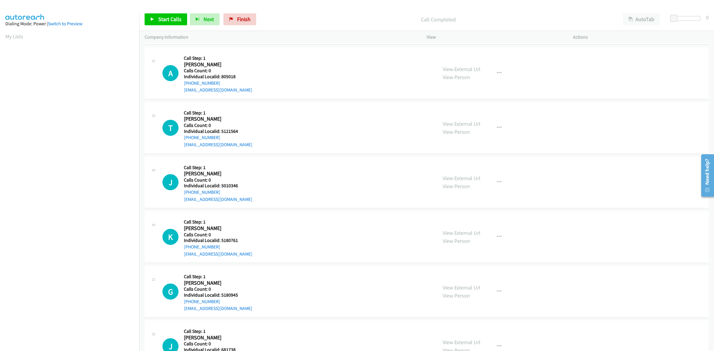
click at [182, 83] on div "A Callback Scheduled Call Step: 1 [PERSON_NAME] [GEOGRAPHIC_DATA]/[GEOGRAPHIC_D…" at bounding box center [297, 73] width 270 height 41
copy link "[PHONE_NUMBER]"
drag, startPoint x: 236, startPoint y: 75, endPoint x: 220, endPoint y: 75, distance: 15.5
click at [220, 75] on h5 "Individual Localid: 805018" at bounding box center [218, 77] width 68 height 6
copy h5 "805018"
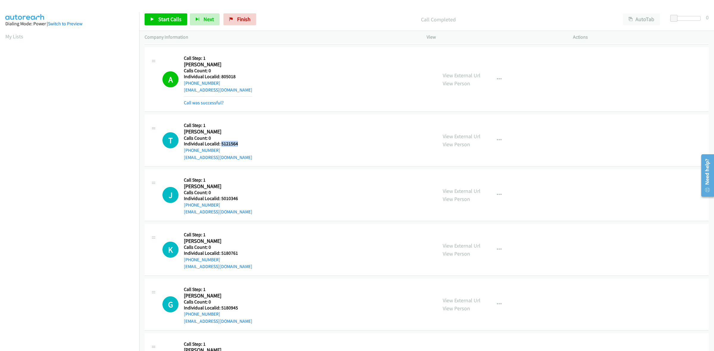
drag, startPoint x: 240, startPoint y: 130, endPoint x: 221, endPoint y: 143, distance: 23.4
click at [221, 143] on h5 "Individual Localid: 5121564" at bounding box center [218, 144] width 68 height 6
copy h5 "5121564"
click at [246, 65] on div "A Callback Scheduled Call Step: 1 [PERSON_NAME] [GEOGRAPHIC_DATA]/[GEOGRAPHIC_D…" at bounding box center [297, 80] width 270 height 54
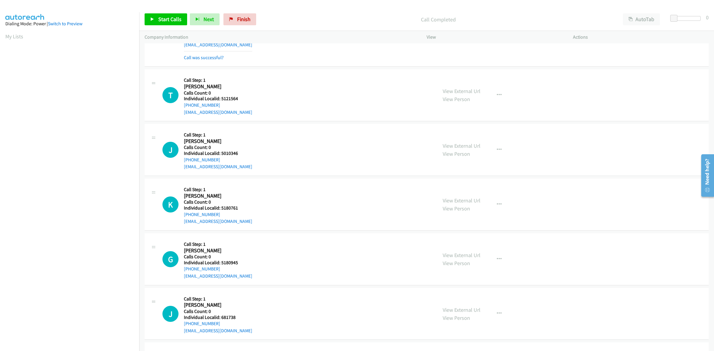
scroll to position [121, 0]
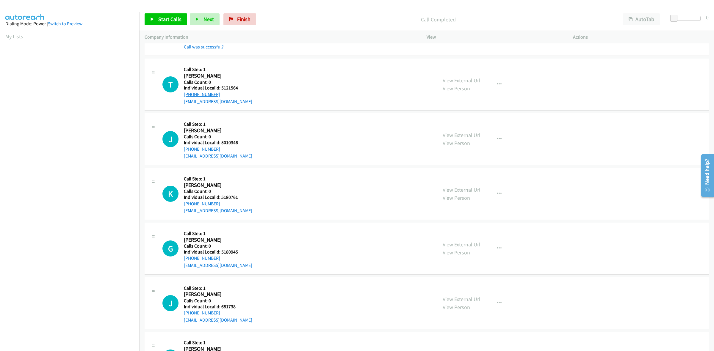
drag, startPoint x: 222, startPoint y: 93, endPoint x: 184, endPoint y: 96, distance: 38.5
click at [184, 96] on div "[PHONE_NUMBER]" at bounding box center [218, 94] width 68 height 7
copy link "[PHONE_NUMBER]"
drag, startPoint x: 240, startPoint y: 85, endPoint x: 220, endPoint y: 88, distance: 20.1
click at [220, 88] on h5 "Individual Localid: 5121564" at bounding box center [218, 88] width 68 height 6
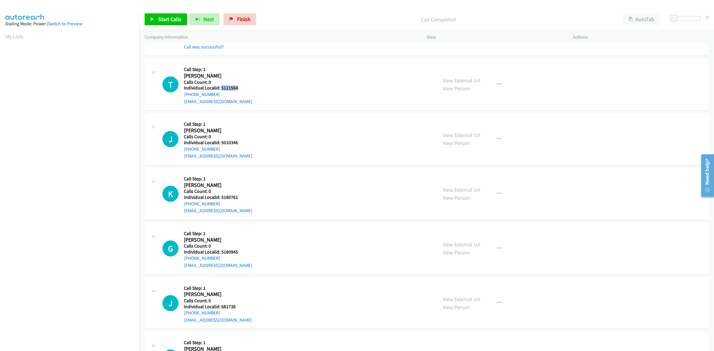
copy h5 "5121564"
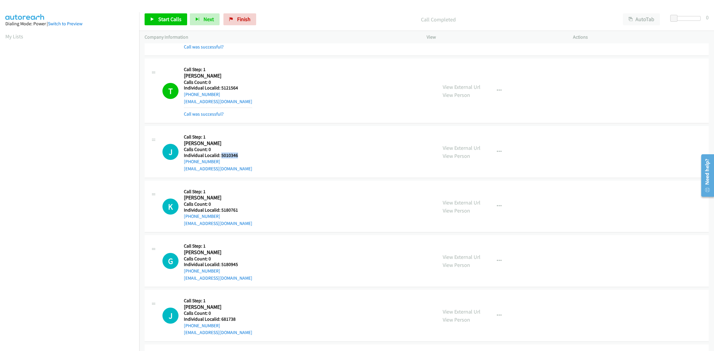
drag, startPoint x: 242, startPoint y: 154, endPoint x: 221, endPoint y: 155, distance: 21.2
click at [221, 155] on h5 "Individual Localid: 5010346" at bounding box center [218, 156] width 68 height 6
copy h5 "5010346"
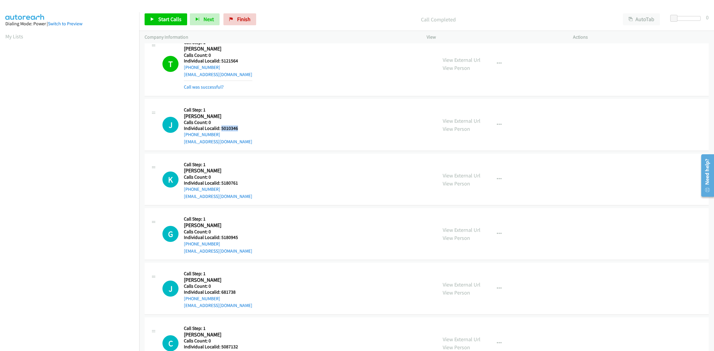
scroll to position [149, 0]
drag, startPoint x: 274, startPoint y: 60, endPoint x: 254, endPoint y: 102, distance: 45.9
click at [274, 60] on div "T Callback Scheduled Call Step: 1 [PERSON_NAME] America/[GEOGRAPHIC_DATA] Calls…" at bounding box center [297, 63] width 270 height 54
drag, startPoint x: 218, startPoint y: 133, endPoint x: 182, endPoint y: 135, distance: 35.7
click at [182, 135] on div "J Callback Scheduled Call Step: 1 [PERSON_NAME] America/[GEOGRAPHIC_DATA] Calls…" at bounding box center [297, 124] width 270 height 41
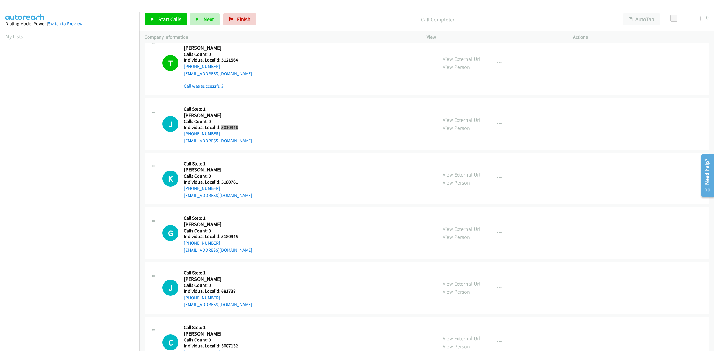
drag, startPoint x: 239, startPoint y: 128, endPoint x: 220, endPoint y: 127, distance: 18.5
click at [220, 127] on h5 "Individual Localid: 5010346" at bounding box center [218, 128] width 68 height 6
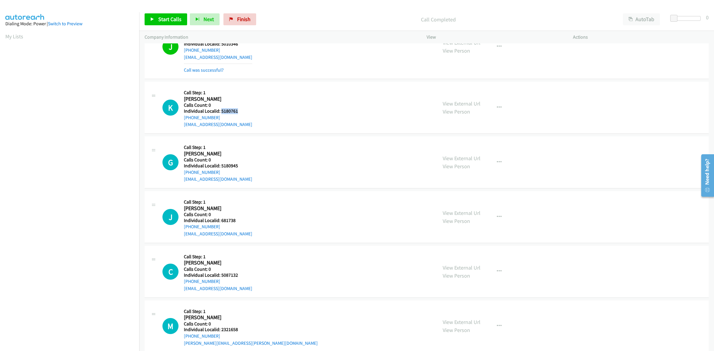
drag, startPoint x: 237, startPoint y: 112, endPoint x: 220, endPoint y: 112, distance: 16.1
click at [220, 112] on h5 "Individual Localid: 5180761" at bounding box center [218, 111] width 68 height 6
drag, startPoint x: 250, startPoint y: 96, endPoint x: 234, endPoint y: 103, distance: 17.4
click at [250, 96] on div "K Callback Scheduled Call Step: 1 [PERSON_NAME] [GEOGRAPHIC_DATA]/[GEOGRAPHIC_D…" at bounding box center [297, 107] width 270 height 41
drag, startPoint x: 219, startPoint y: 116, endPoint x: 182, endPoint y: 119, distance: 36.7
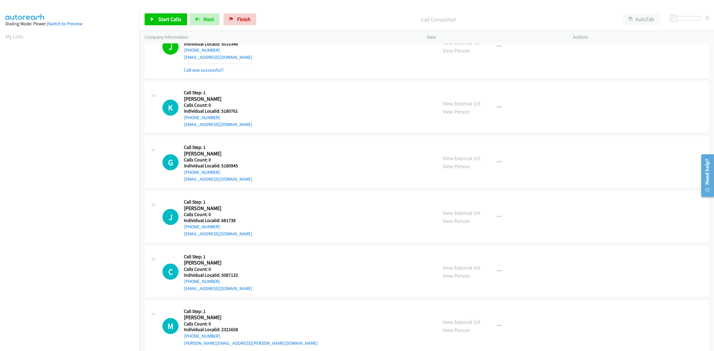
click at [182, 119] on div "K Callback Scheduled Call Step: 1 [PERSON_NAME] [GEOGRAPHIC_DATA]/[GEOGRAPHIC_D…" at bounding box center [297, 107] width 270 height 41
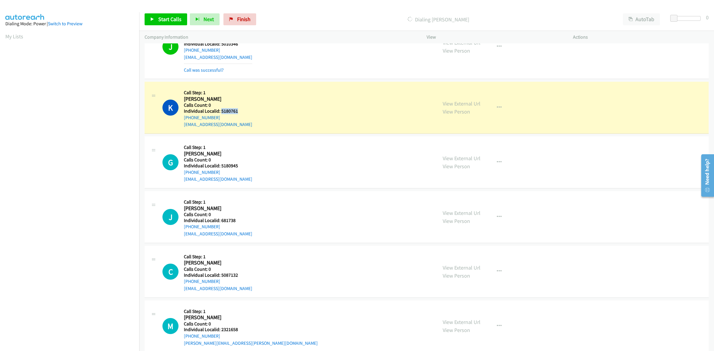
drag, startPoint x: 237, startPoint y: 110, endPoint x: 221, endPoint y: 111, distance: 15.5
click at [221, 111] on h5 "Individual Localid: 5180761" at bounding box center [218, 111] width 68 height 6
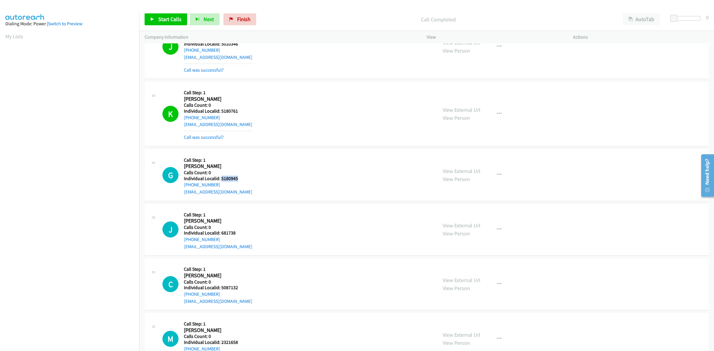
drag, startPoint x: 230, startPoint y: 176, endPoint x: 220, endPoint y: 177, distance: 9.6
click at [220, 177] on h5 "Individual Localid: 5180945" at bounding box center [218, 179] width 68 height 6
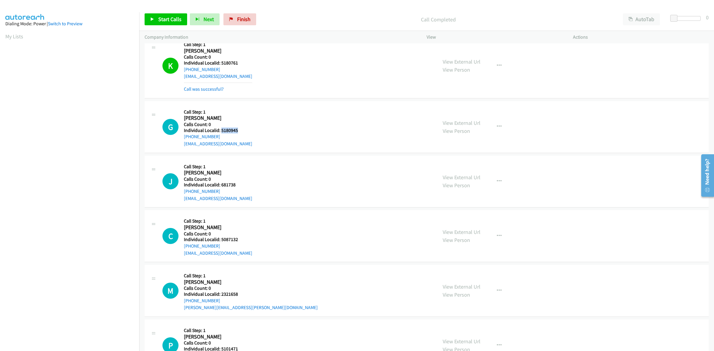
scroll to position [298, 0]
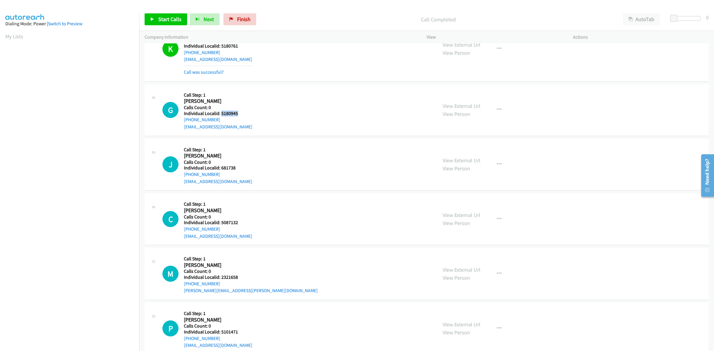
click at [242, 90] on div "Callback Scheduled Call Step: 1 [PERSON_NAME] America/[GEOGRAPHIC_DATA] Calls C…" at bounding box center [218, 110] width 68 height 41
drag, startPoint x: 221, startPoint y: 119, endPoint x: 182, endPoint y: 122, distance: 39.7
click at [182, 122] on div "G Callback Scheduled Call Step: 1 [PERSON_NAME] America/[GEOGRAPHIC_DATA] Calls…" at bounding box center [297, 110] width 270 height 41
drag, startPoint x: 229, startPoint y: 112, endPoint x: 220, endPoint y: 112, distance: 8.1
click at [220, 112] on h5 "Individual Localid: 5180945" at bounding box center [218, 114] width 68 height 6
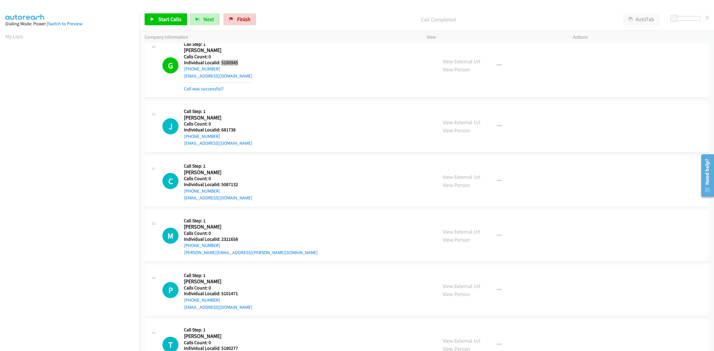
scroll to position [362, 0]
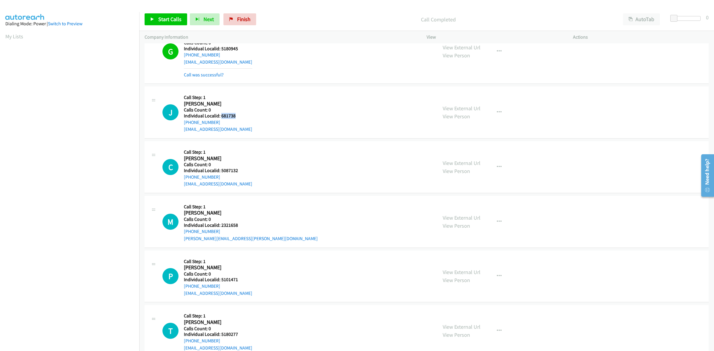
drag, startPoint x: 243, startPoint y: 115, endPoint x: 221, endPoint y: 115, distance: 22.0
click at [221, 115] on h5 "Individual Localid: 681738" at bounding box center [218, 116] width 68 height 6
drag, startPoint x: 246, startPoint y: 97, endPoint x: 231, endPoint y: 118, distance: 25.9
click at [246, 97] on div "J Callback Scheduled Call Step: 1 [PERSON_NAME] America/[GEOGRAPHIC_DATA] Calls…" at bounding box center [297, 112] width 270 height 41
drag, startPoint x: 223, startPoint y: 122, endPoint x: 181, endPoint y: 124, distance: 41.7
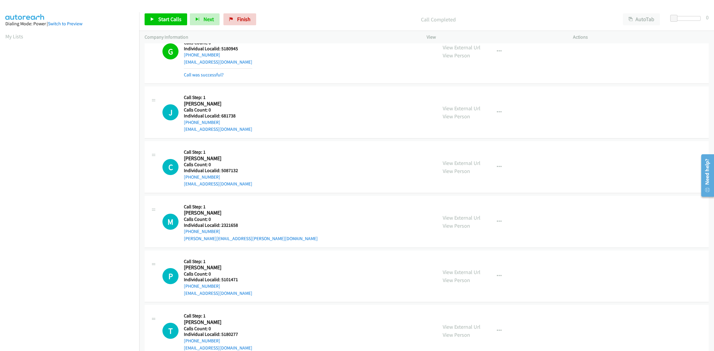
click at [181, 124] on div "J Callback Scheduled Call Step: 1 [PERSON_NAME] America/[GEOGRAPHIC_DATA] Calls…" at bounding box center [297, 112] width 270 height 41
drag, startPoint x: 237, startPoint y: 116, endPoint x: 220, endPoint y: 115, distance: 16.1
click at [220, 115] on h5 "Individual Localid: 681738" at bounding box center [218, 116] width 68 height 6
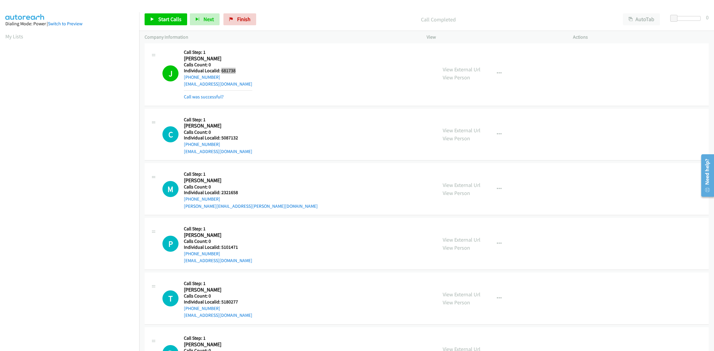
scroll to position [418, 0]
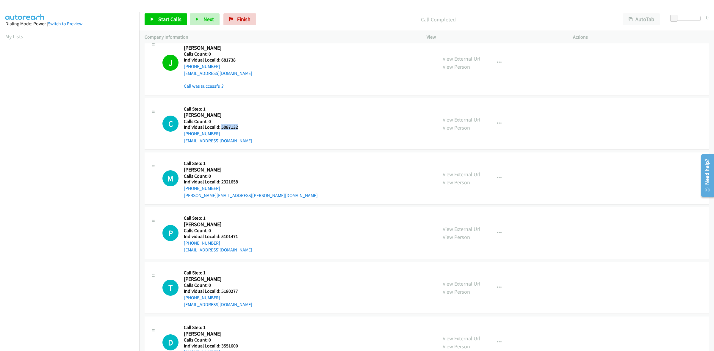
drag, startPoint x: 241, startPoint y: 128, endPoint x: 220, endPoint y: 130, distance: 20.9
click at [220, 130] on h5 "Individual Localid: 5087132" at bounding box center [218, 127] width 68 height 6
click at [272, 110] on div "C Callback Scheduled Call Step: 1 [PERSON_NAME] America/[GEOGRAPHIC_DATA] Calls…" at bounding box center [297, 124] width 270 height 41
drag, startPoint x: 214, startPoint y: 137, endPoint x: 181, endPoint y: 137, distance: 33.0
click at [181, 137] on div "C Callback Scheduled Call Step: 1 [PERSON_NAME] America/[GEOGRAPHIC_DATA] Calls…" at bounding box center [297, 124] width 270 height 41
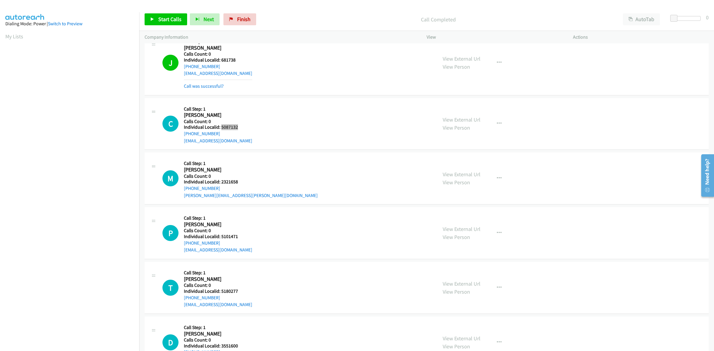
drag, startPoint x: 238, startPoint y: 126, endPoint x: 220, endPoint y: 129, distance: 18.0
click at [220, 129] on h5 "Individual Localid: 5087132" at bounding box center [218, 127] width 68 height 6
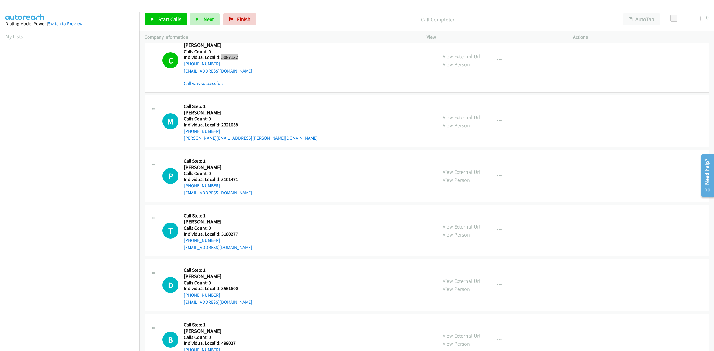
scroll to position [511, 0]
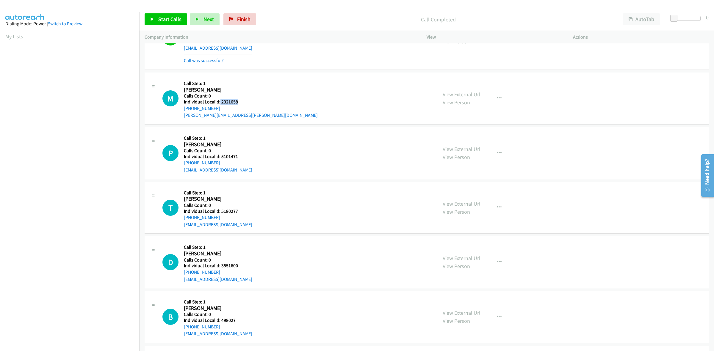
drag, startPoint x: 240, startPoint y: 102, endPoint x: 219, endPoint y: 103, distance: 21.1
click at [219, 103] on h5 "Individual Localid: 2321658" at bounding box center [251, 102] width 134 height 6
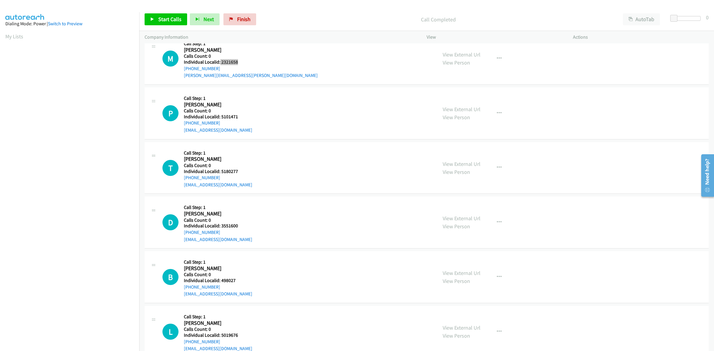
scroll to position [558, 0]
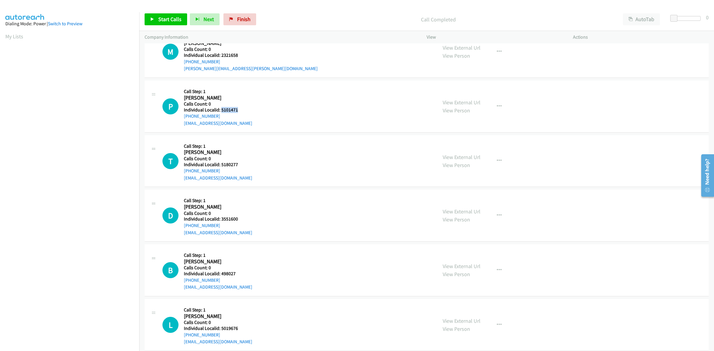
drag, startPoint x: 233, startPoint y: 110, endPoint x: 220, endPoint y: 112, distance: 12.3
click at [220, 112] on h5 "Individual Localid: 5101471" at bounding box center [218, 110] width 68 height 6
